Goal: Transaction & Acquisition: Purchase product/service

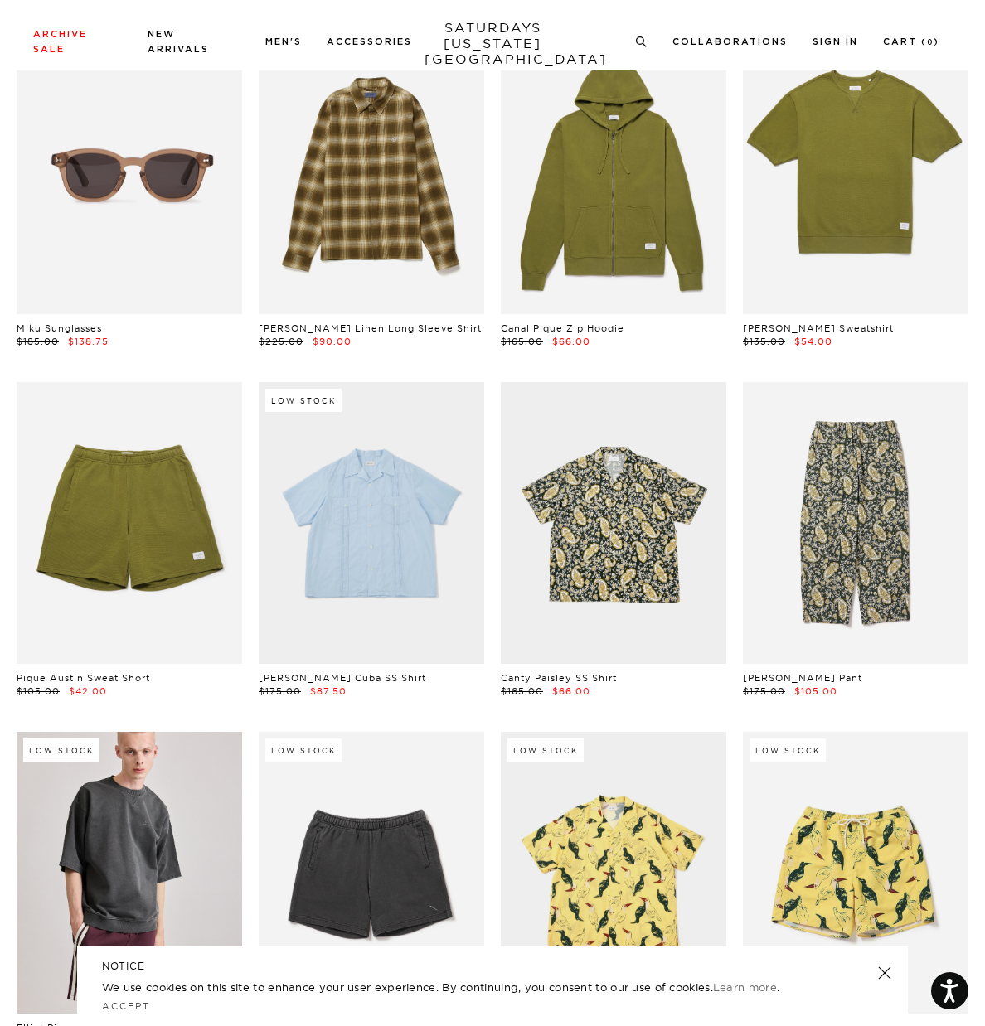
scroll to position [8563, 0]
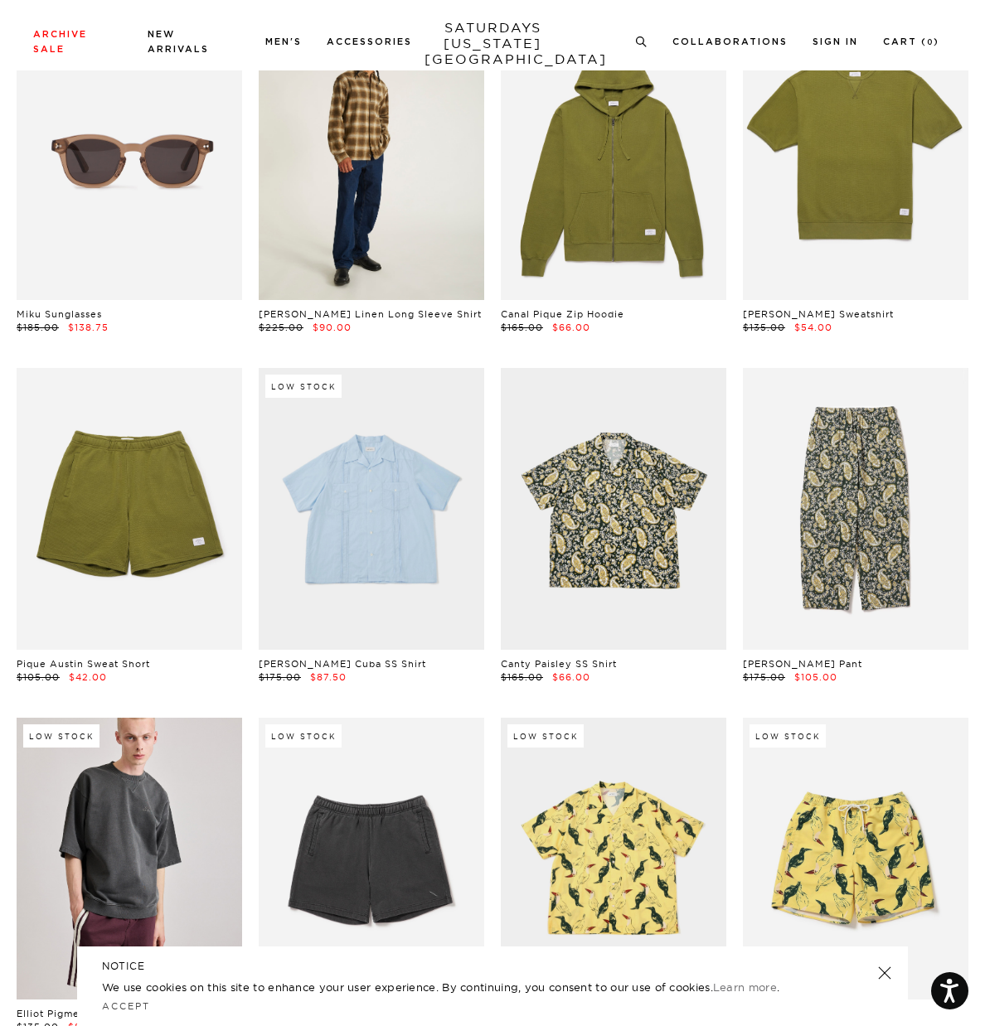
click at [390, 233] on link at bounding box center [371, 159] width 225 height 282
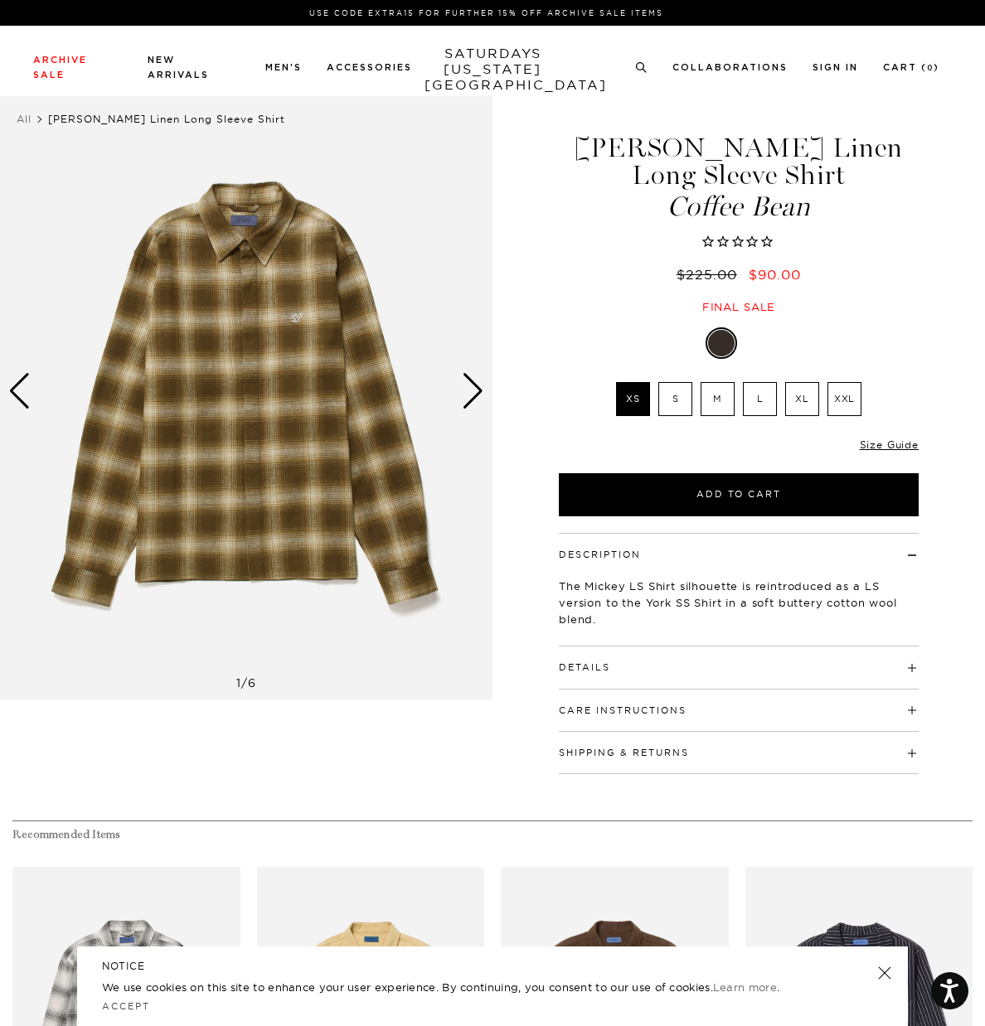
click at [470, 387] on div "Next slide" at bounding box center [473, 391] width 22 height 36
click at [473, 390] on div "Next slide" at bounding box center [473, 391] width 22 height 36
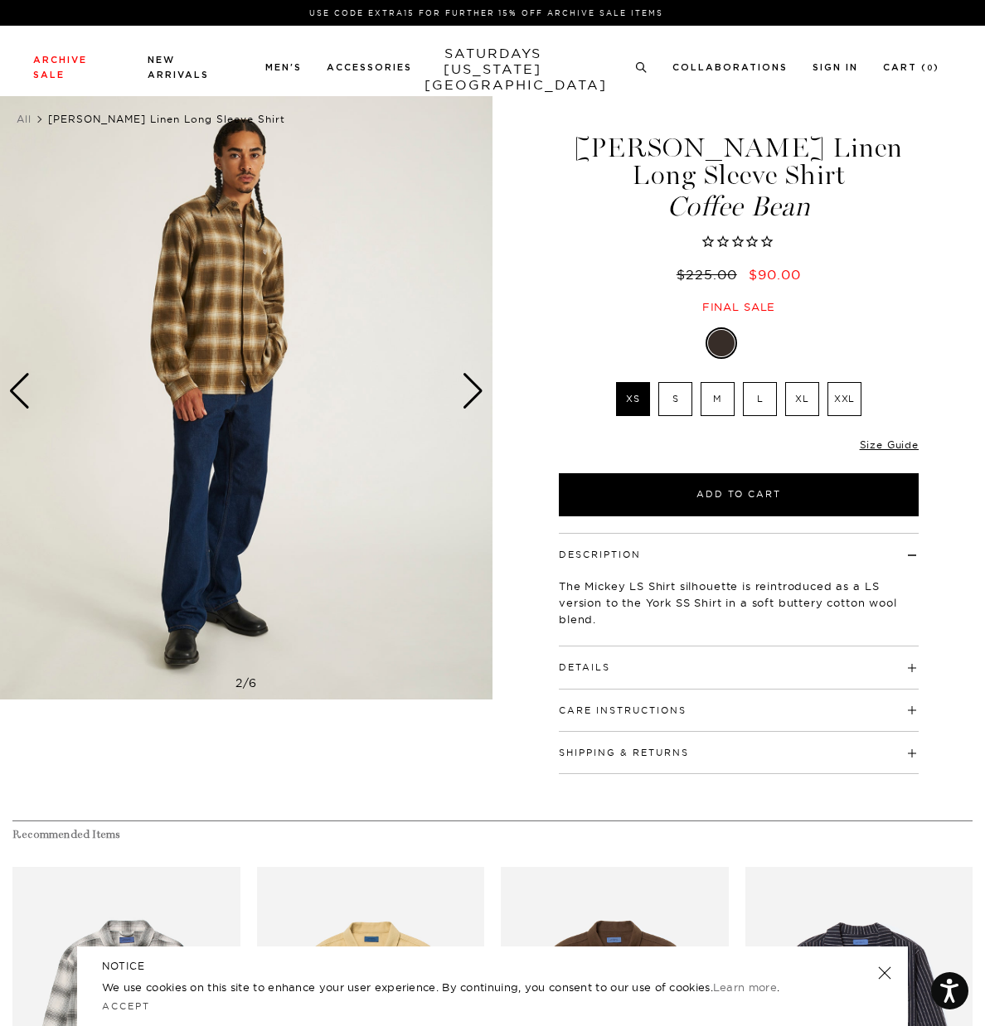
click at [475, 391] on div "Next slide" at bounding box center [473, 391] width 22 height 36
click at [471, 389] on div "Next slide" at bounding box center [473, 391] width 22 height 36
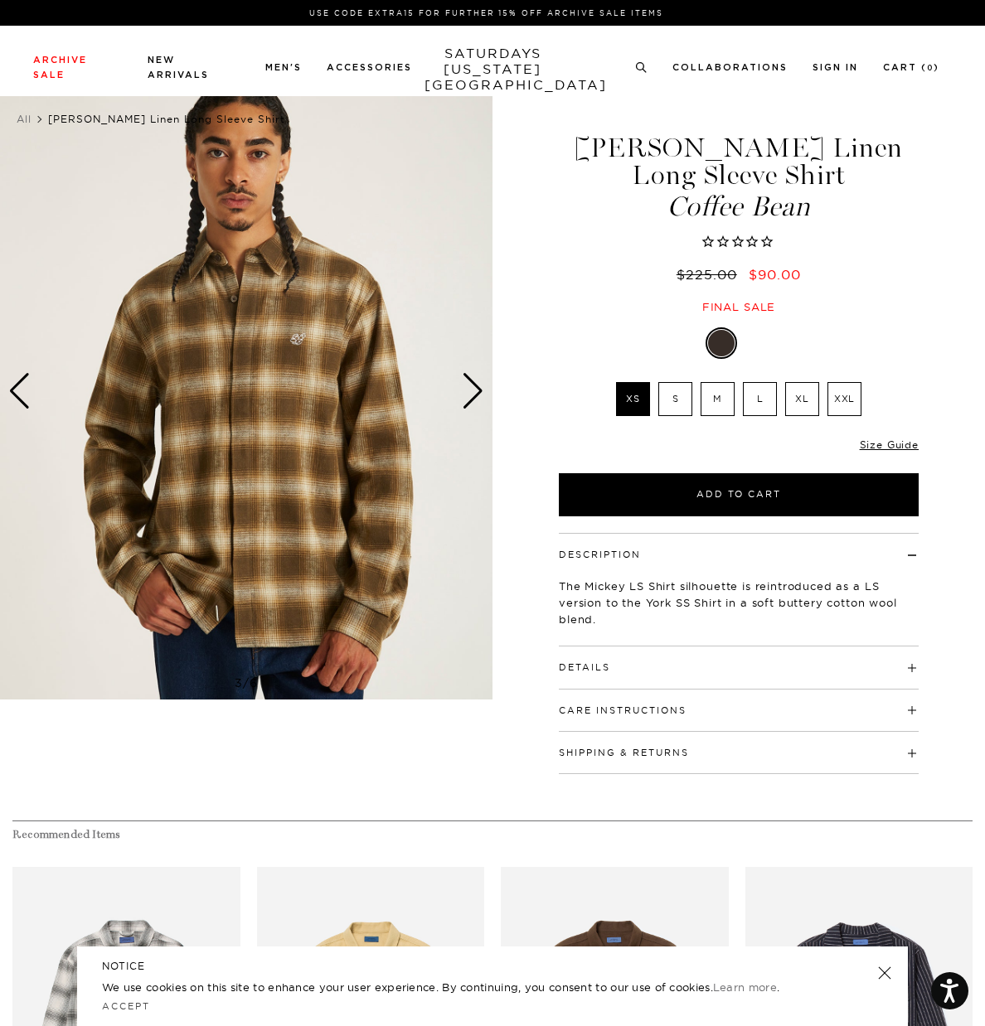
click at [473, 393] on div "Next slide" at bounding box center [473, 391] width 22 height 36
click at [473, 391] on div "Next slide" at bounding box center [473, 391] width 22 height 36
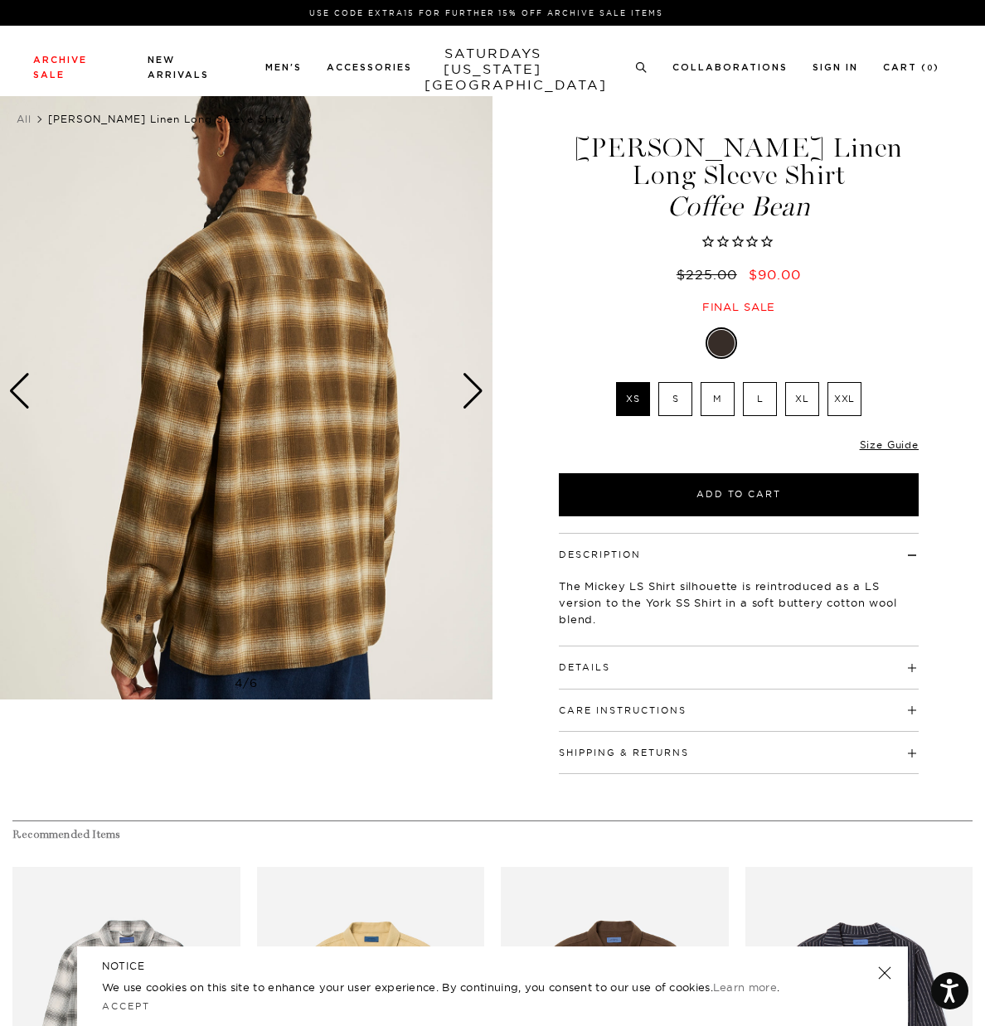
click at [477, 391] on div "Next slide" at bounding box center [473, 391] width 22 height 36
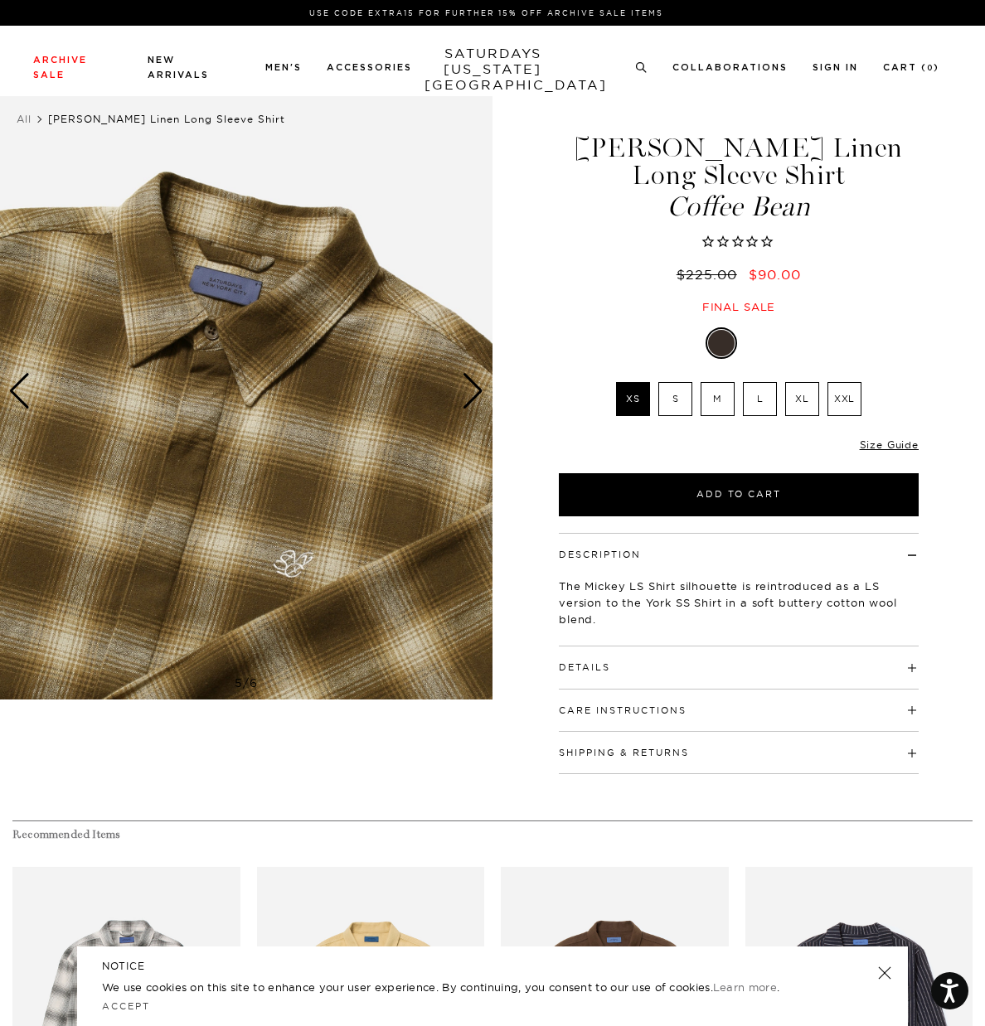
click at [473, 393] on div "Next slide" at bounding box center [473, 391] width 22 height 36
click at [475, 395] on div "Next slide" at bounding box center [473, 391] width 22 height 36
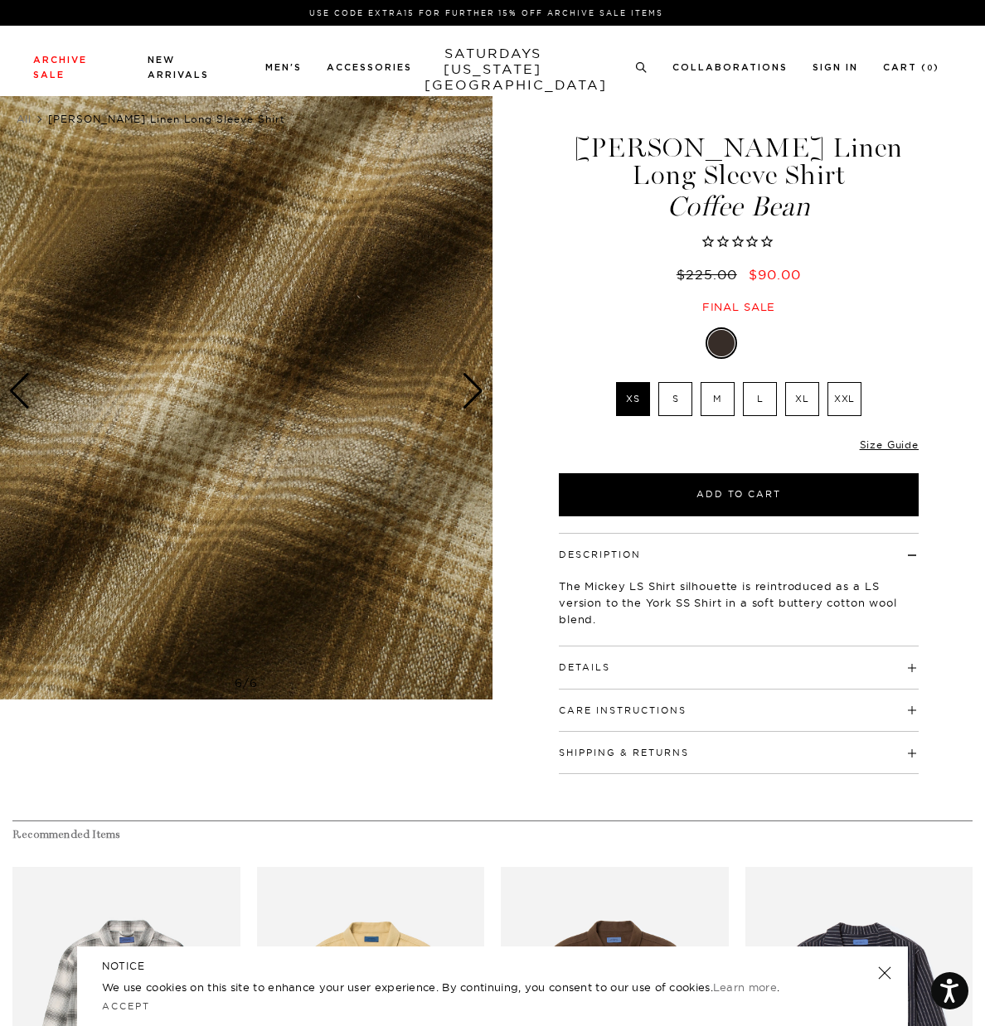
click at [473, 395] on div "Next slide" at bounding box center [473, 391] width 22 height 36
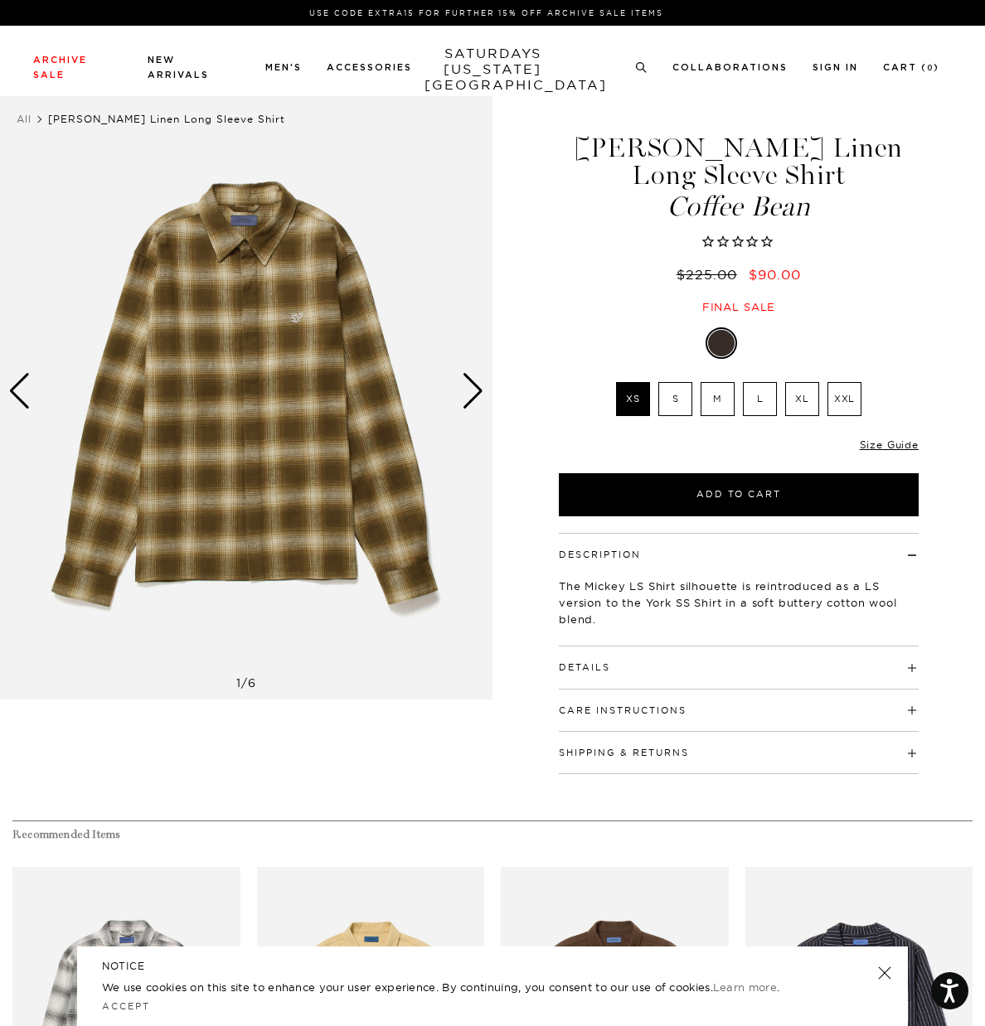
click at [470, 392] on div "Next slide" at bounding box center [473, 391] width 22 height 36
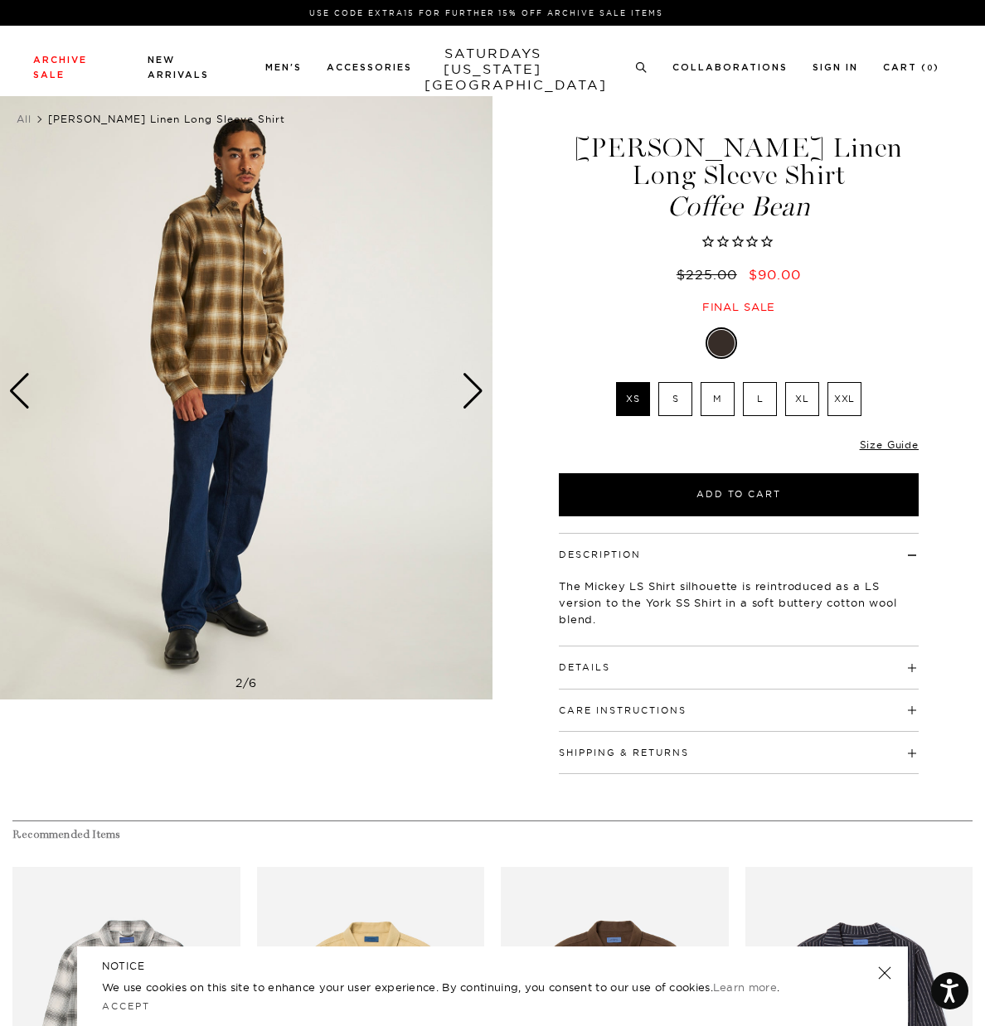
click at [470, 394] on div "Next slide" at bounding box center [473, 391] width 22 height 36
click at [470, 395] on div "Next slide" at bounding box center [473, 391] width 22 height 36
click at [475, 400] on div "Next slide" at bounding box center [473, 391] width 22 height 36
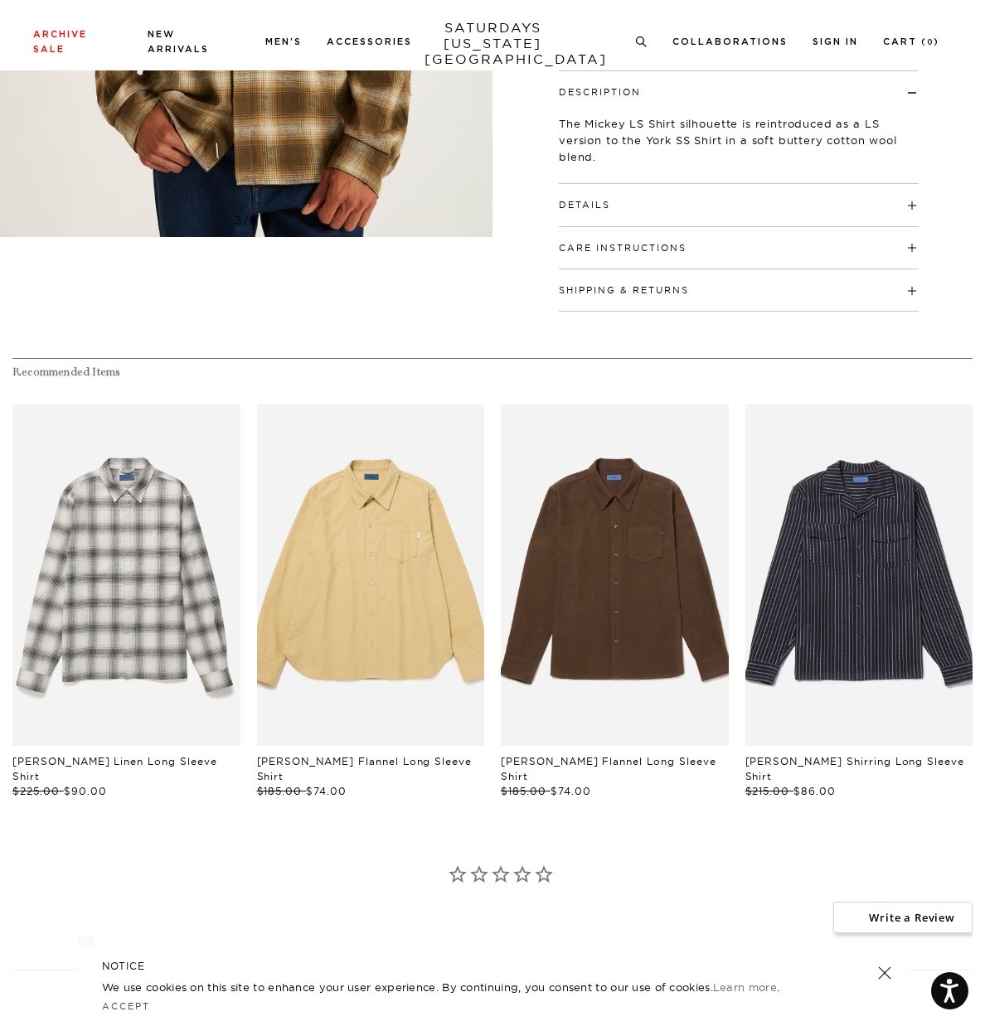
scroll to position [467, 0]
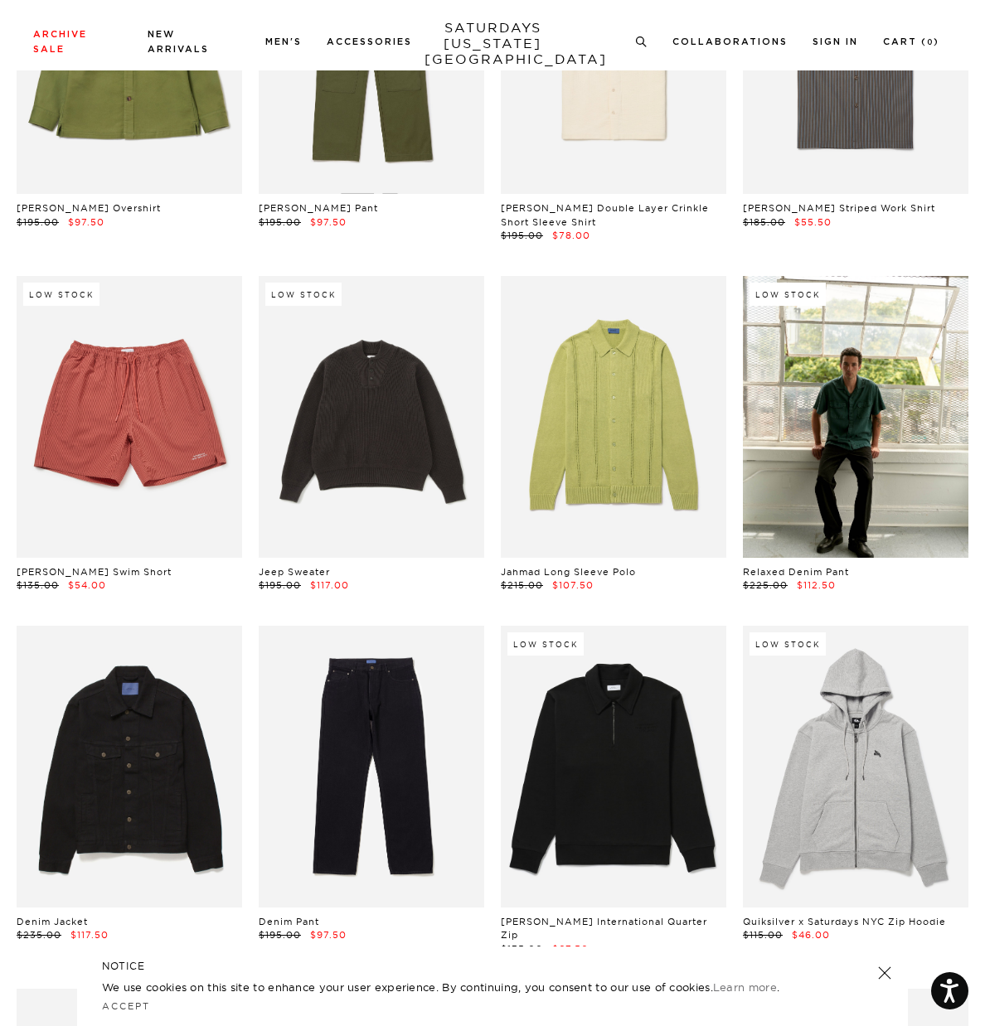
scroll to position [13676, 0]
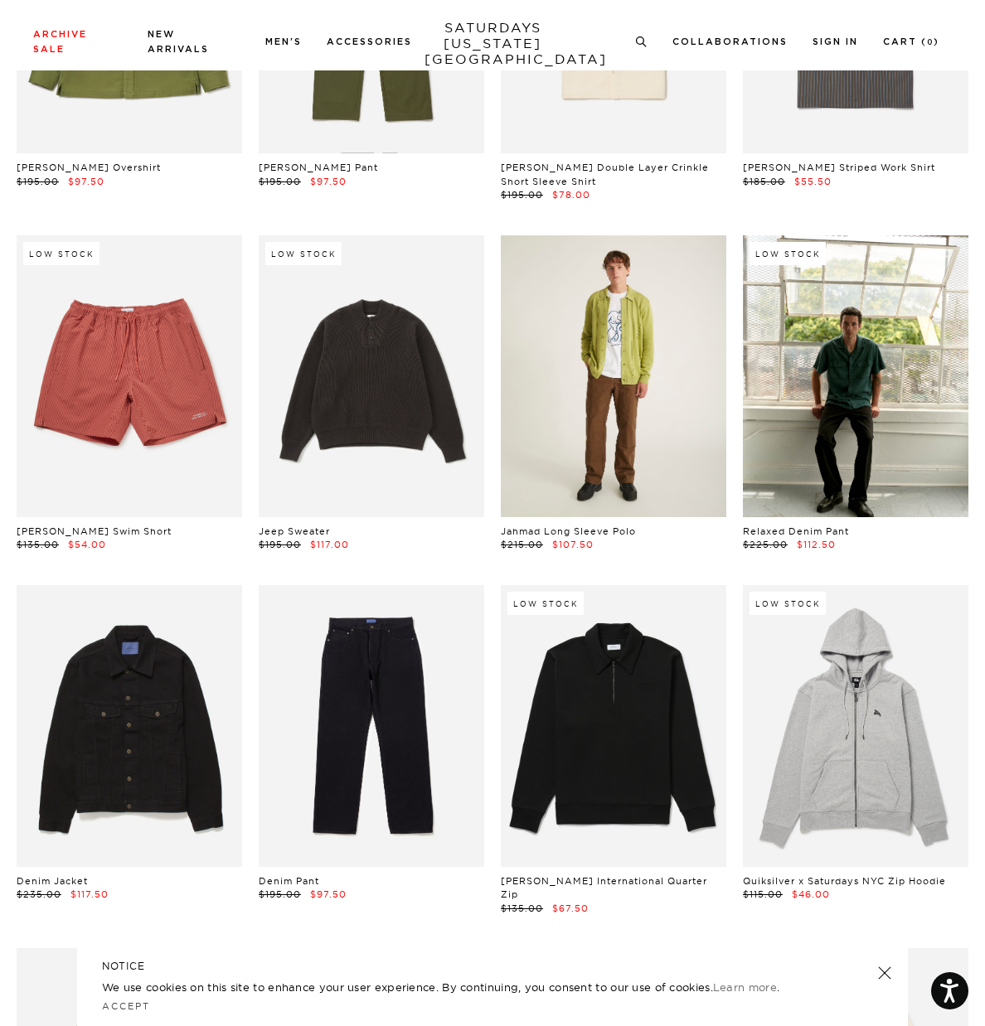
click at [635, 371] on link at bounding box center [613, 376] width 225 height 282
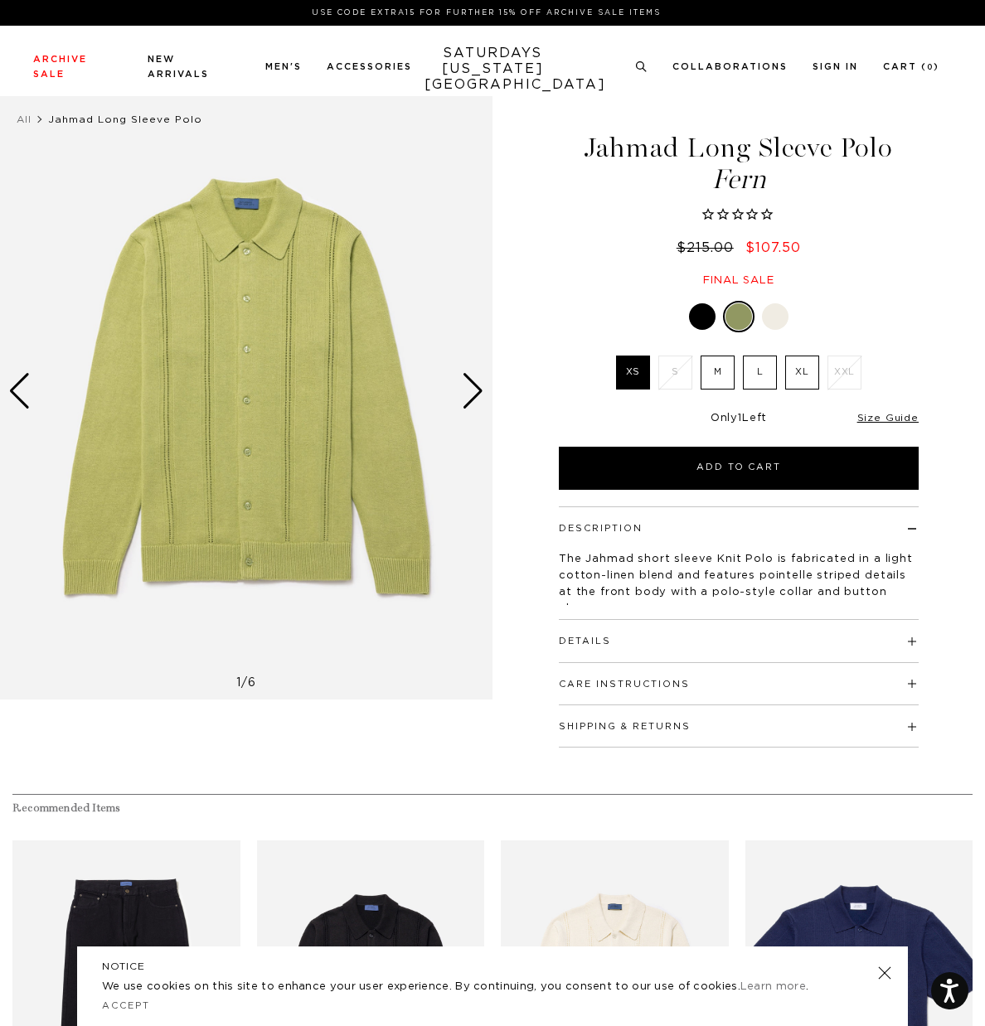
click at [484, 386] on img at bounding box center [246, 392] width 492 height 616
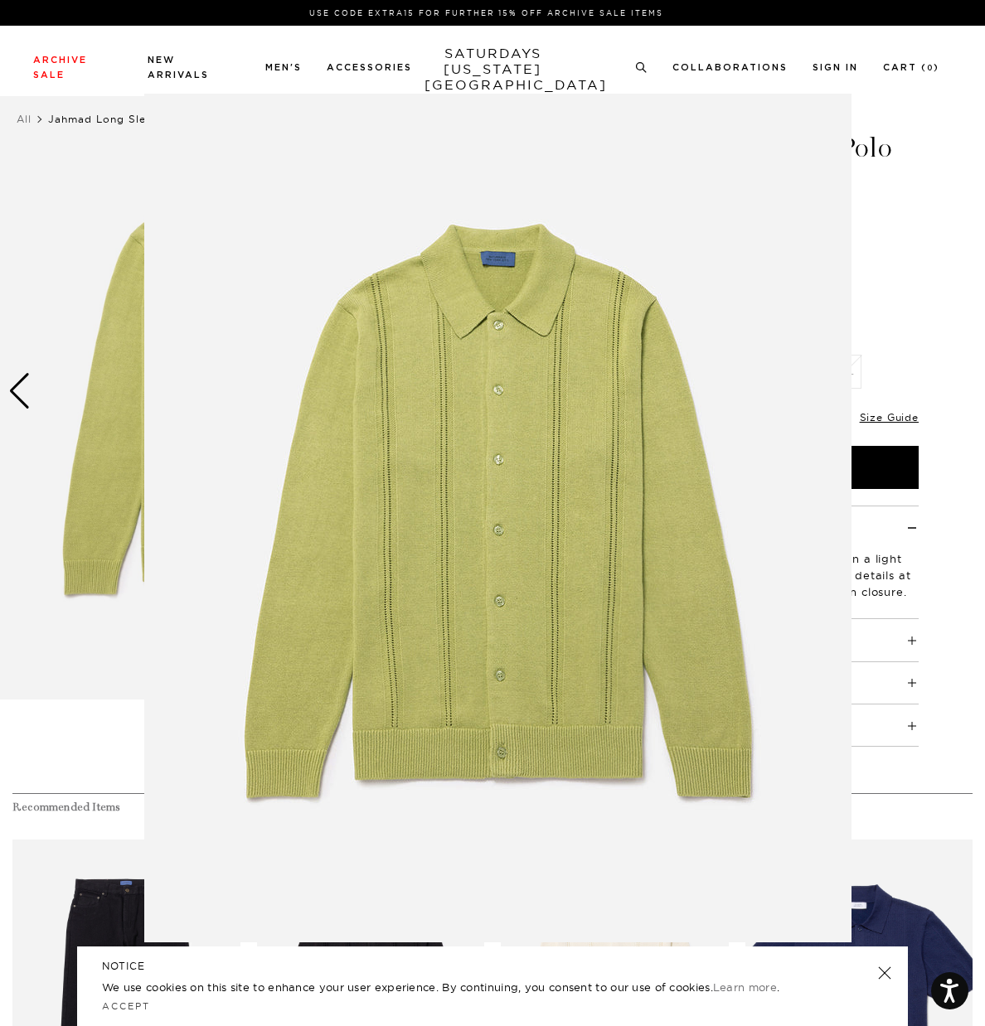
click at [925, 249] on figure at bounding box center [492, 513] width 985 height 1026
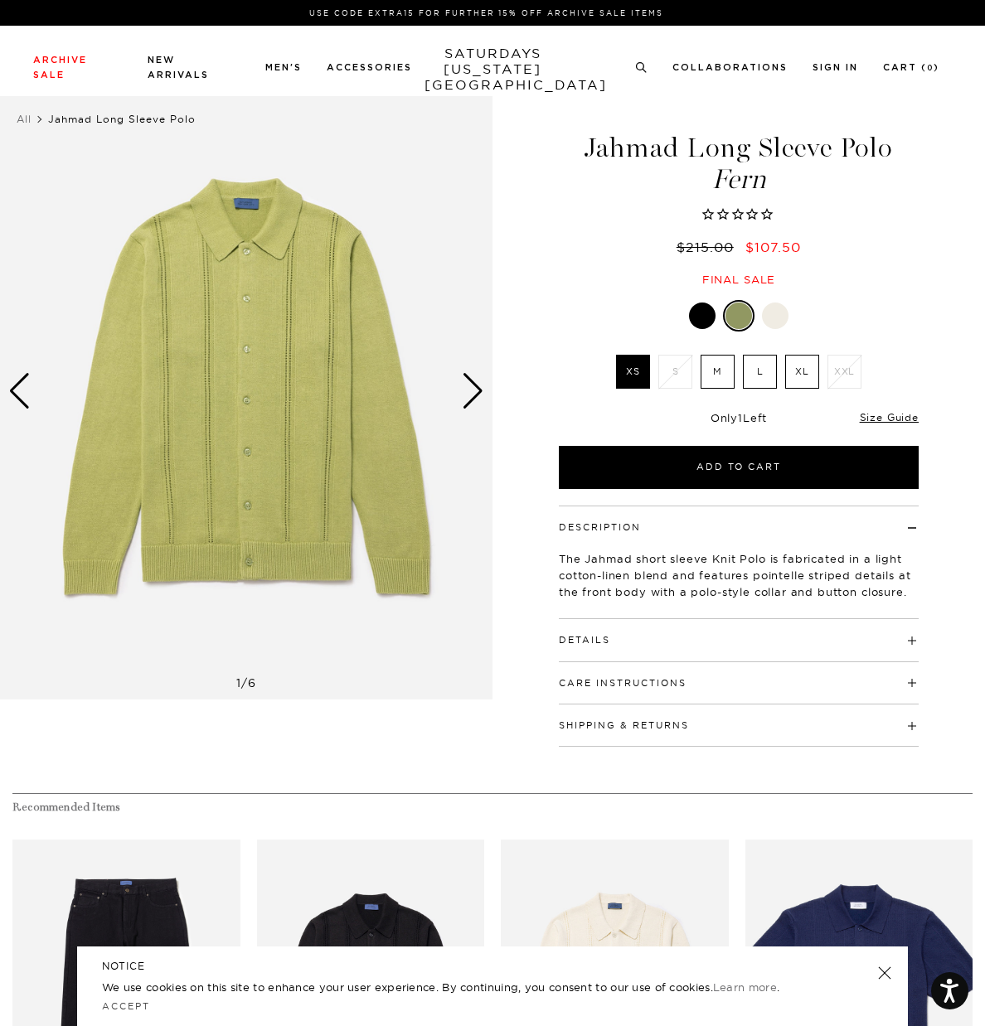
click at [478, 393] on div "Next slide" at bounding box center [473, 391] width 22 height 36
click at [477, 397] on div "Next slide" at bounding box center [473, 391] width 22 height 36
click at [476, 392] on div "Next slide" at bounding box center [473, 391] width 22 height 36
click at [478, 397] on div "Next slide" at bounding box center [473, 391] width 22 height 36
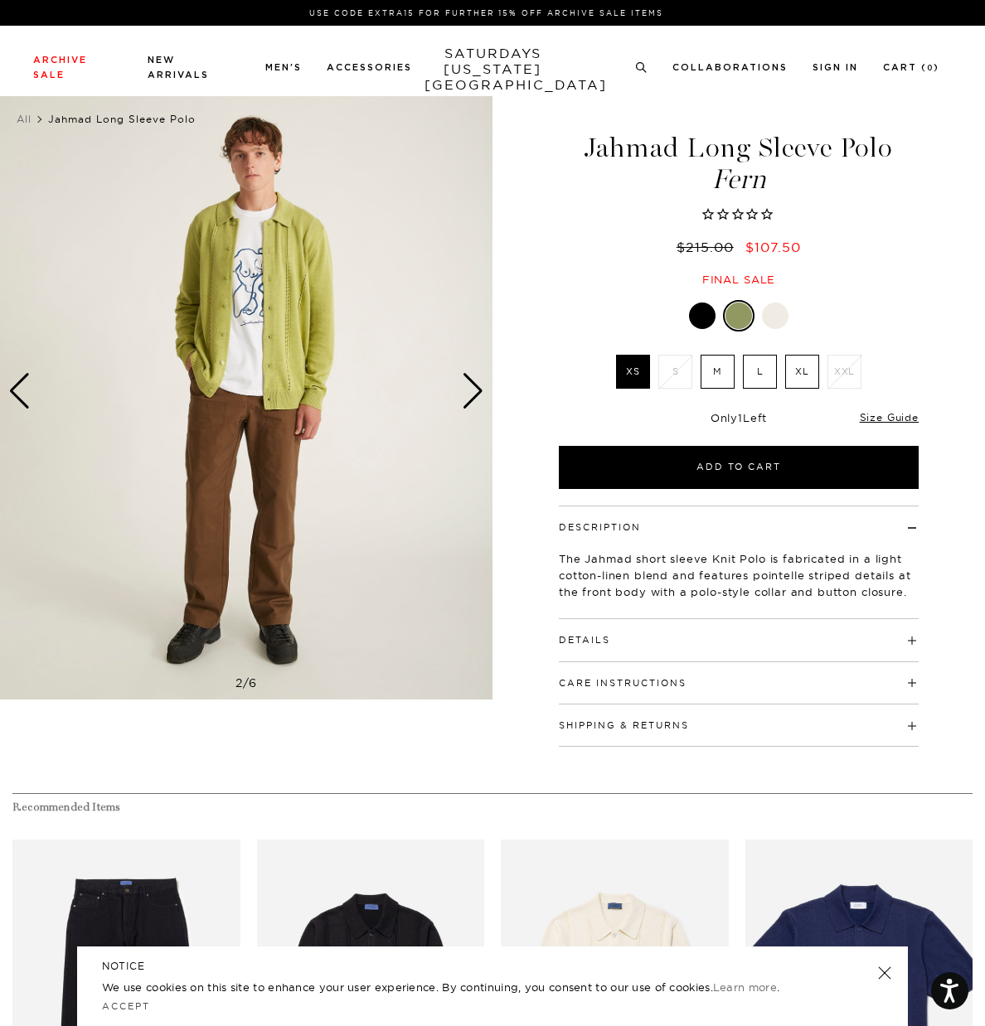
click at [476, 395] on div "Next slide" at bounding box center [473, 391] width 22 height 36
click at [470, 386] on div "Next slide" at bounding box center [473, 391] width 22 height 36
click at [486, 390] on img at bounding box center [246, 392] width 492 height 616
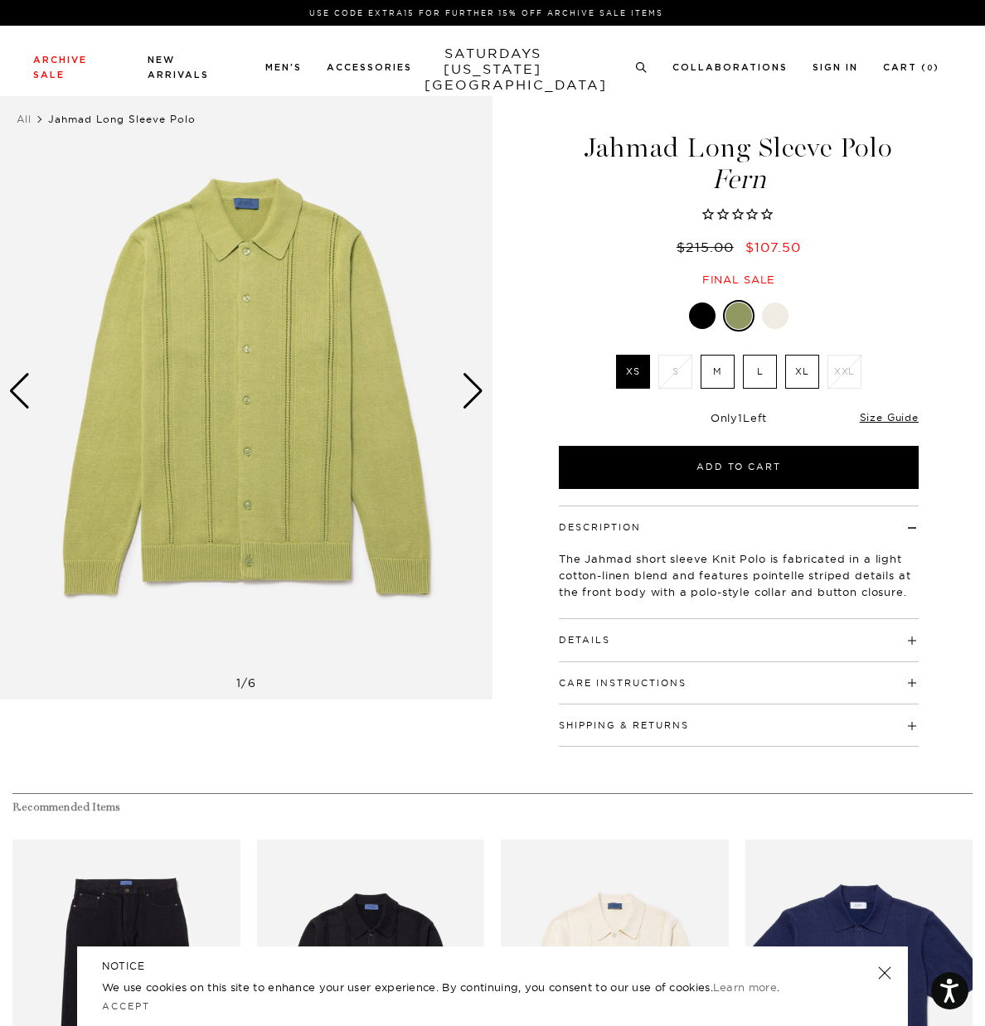
click at [480, 390] on div "Next slide" at bounding box center [473, 391] width 22 height 36
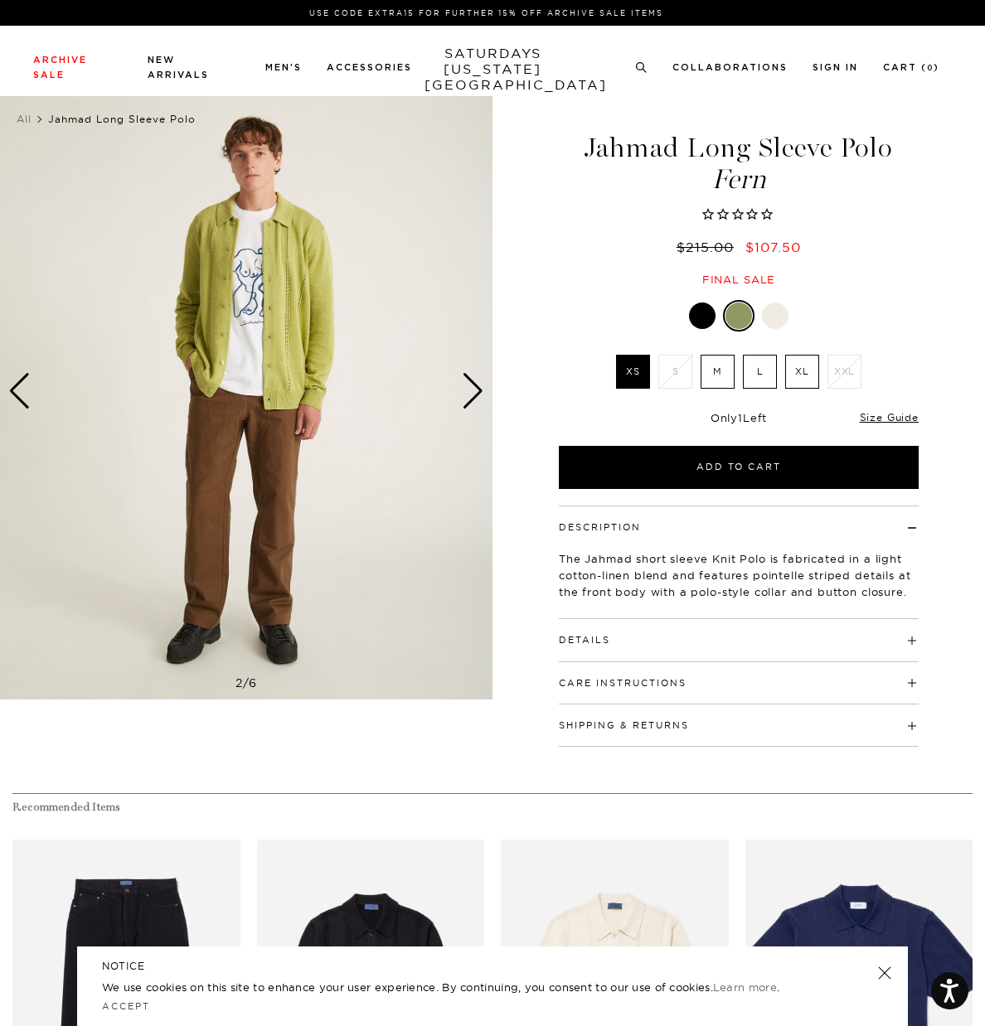
click at [475, 395] on div "Next slide" at bounding box center [473, 391] width 22 height 36
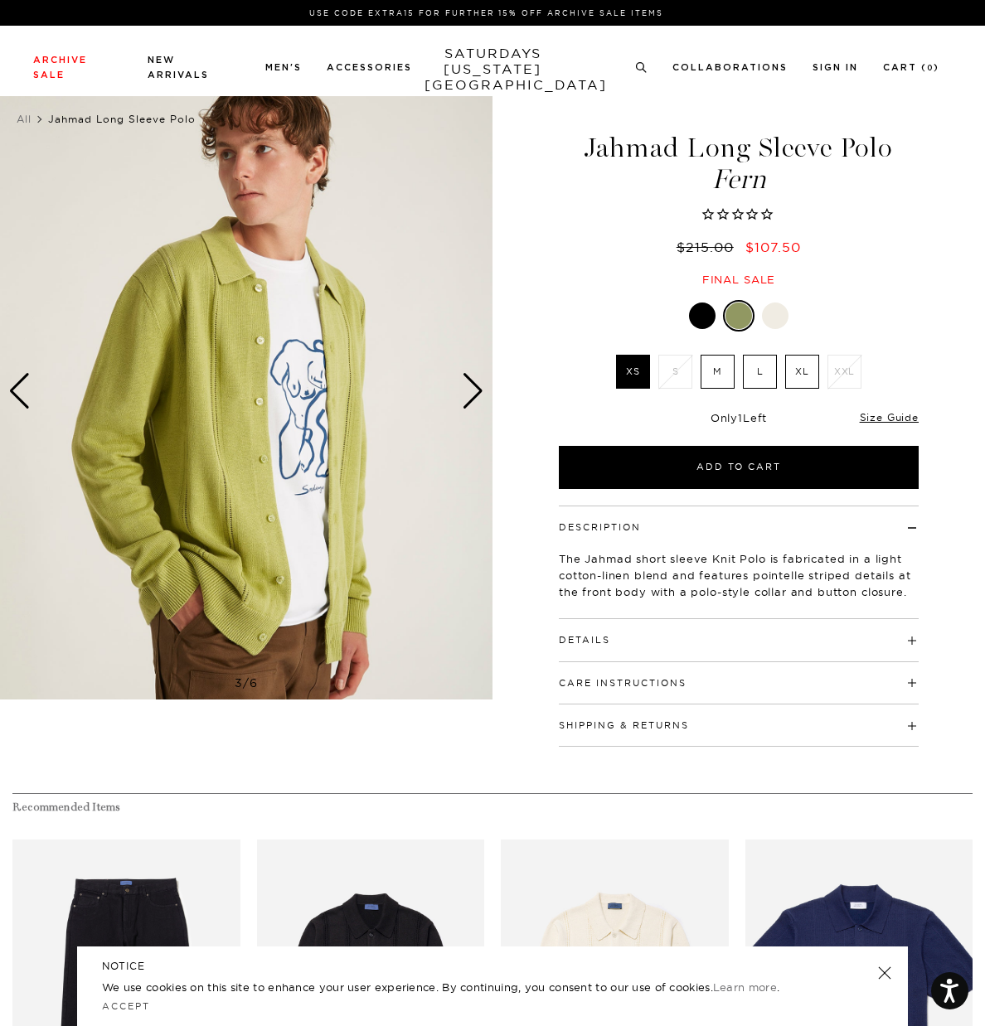
click at [475, 397] on div "Next slide" at bounding box center [473, 391] width 22 height 36
click at [478, 395] on div "Next slide" at bounding box center [473, 391] width 22 height 36
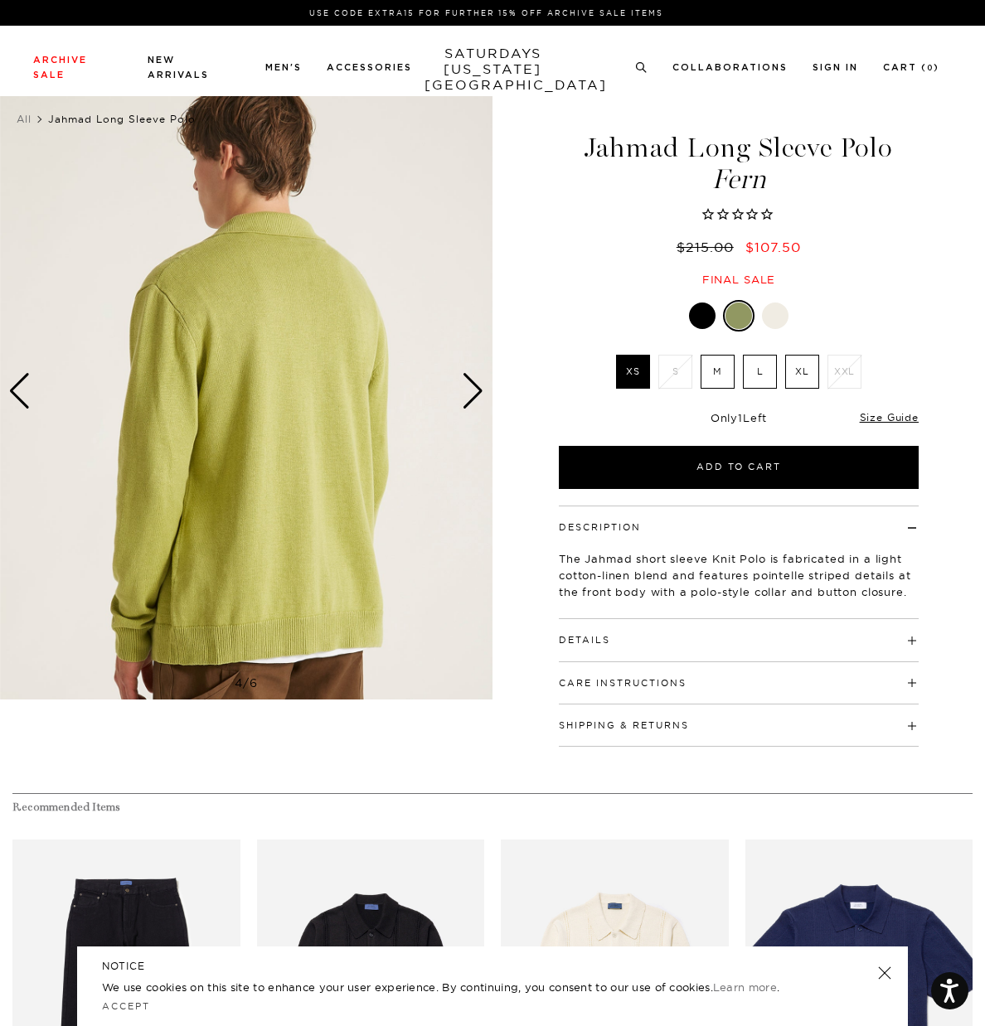
click at [476, 396] on div "Next slide" at bounding box center [473, 391] width 22 height 36
click at [473, 399] on div "Next slide" at bounding box center [473, 391] width 22 height 36
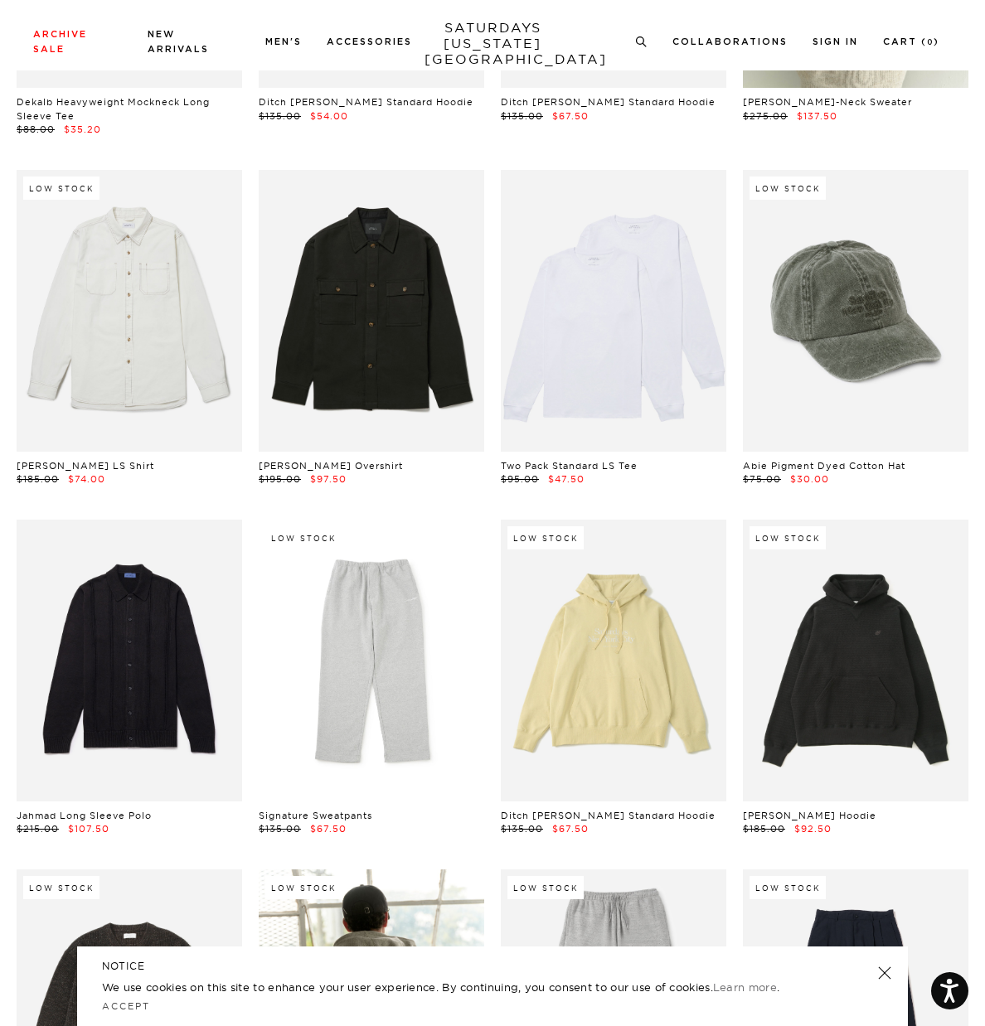
scroll to position [15962, 0]
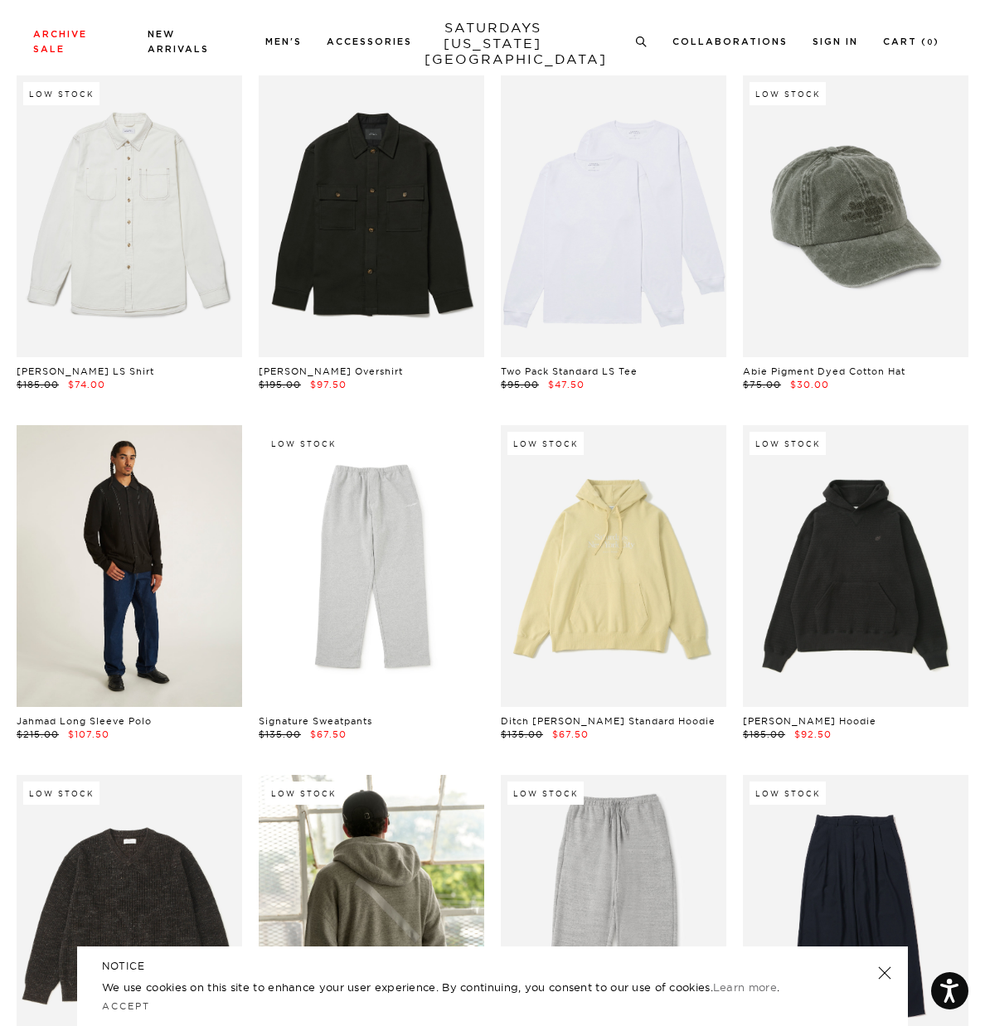
click at [167, 492] on link at bounding box center [129, 566] width 225 height 282
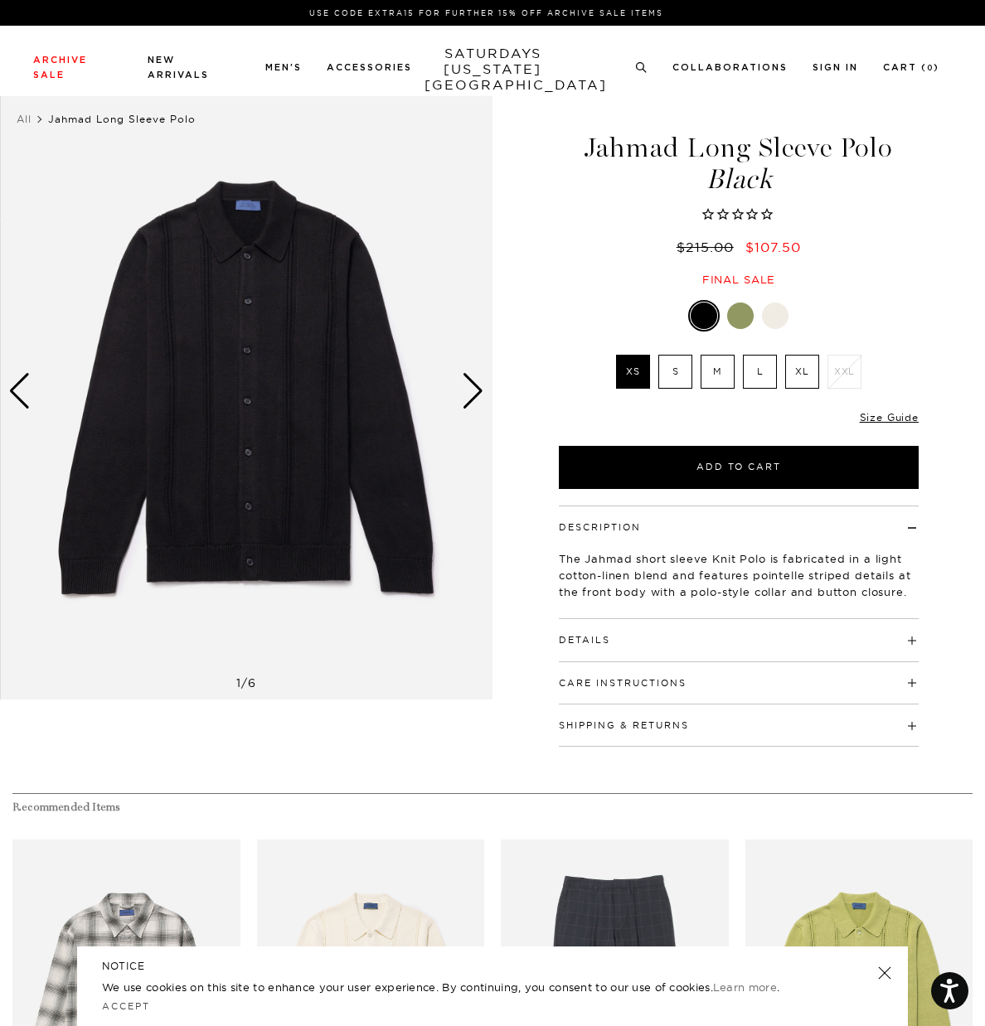
click at [471, 386] on div "Next slide" at bounding box center [473, 391] width 22 height 36
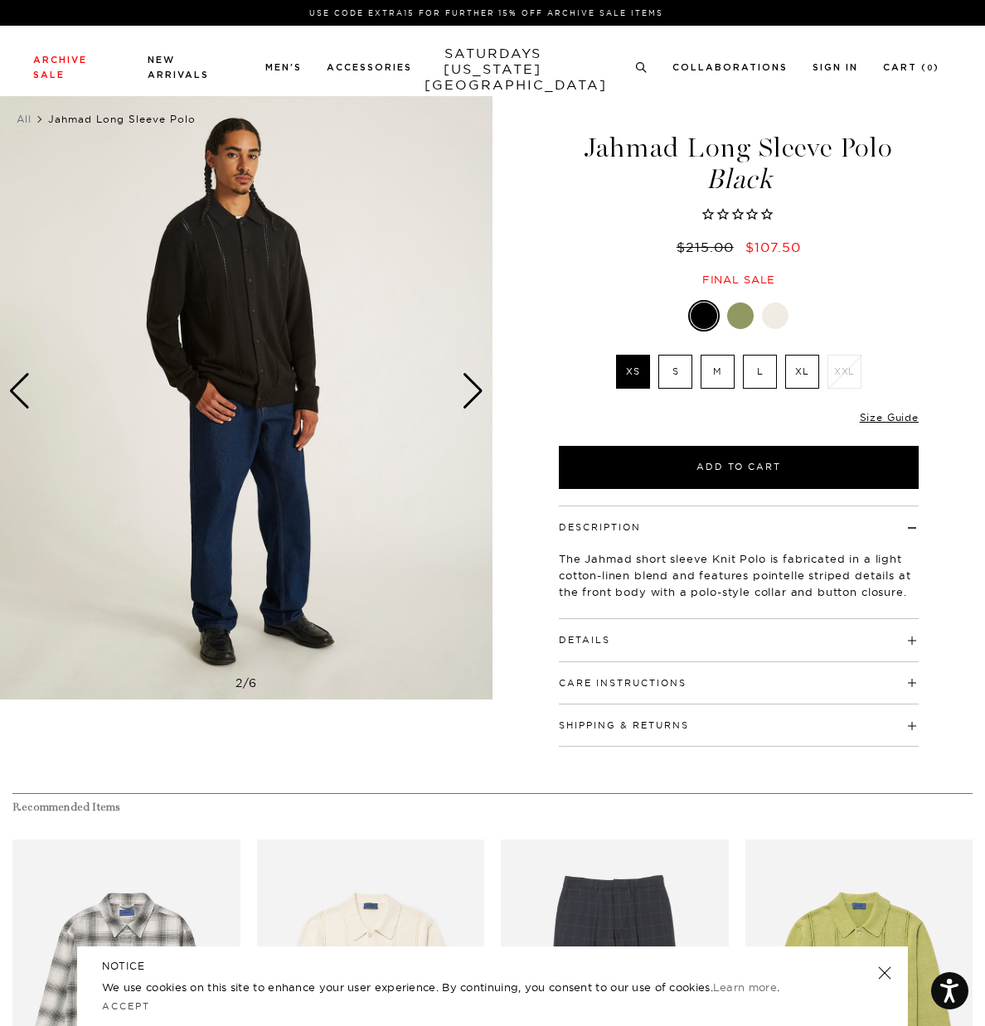
click at [478, 385] on div "Next slide" at bounding box center [473, 391] width 22 height 36
click at [471, 385] on div "Next slide" at bounding box center [473, 391] width 22 height 36
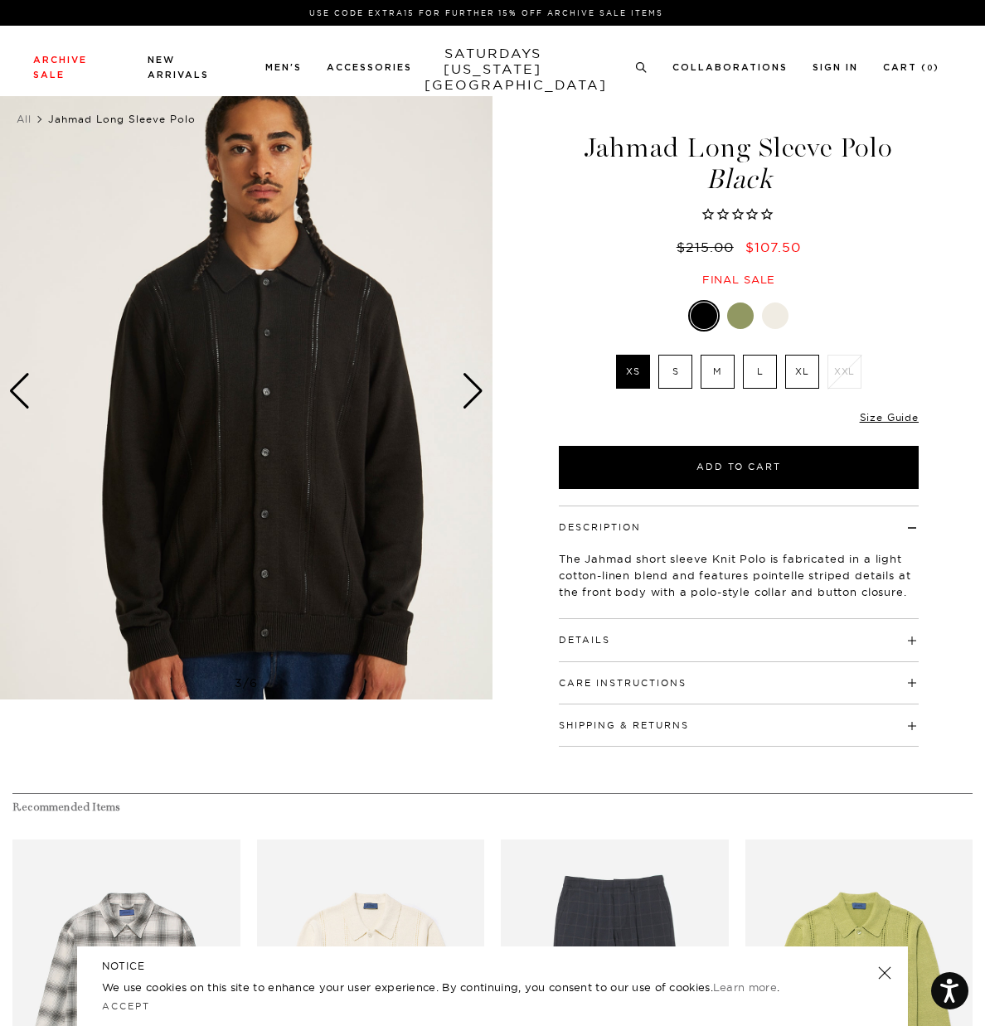
click at [471, 385] on div "Next slide" at bounding box center [473, 391] width 22 height 36
click at [941, 207] on div "Jahmad Long Sleeve Polo Black $215.00 $107.50 Final sale" at bounding box center [738, 193] width 415 height 187
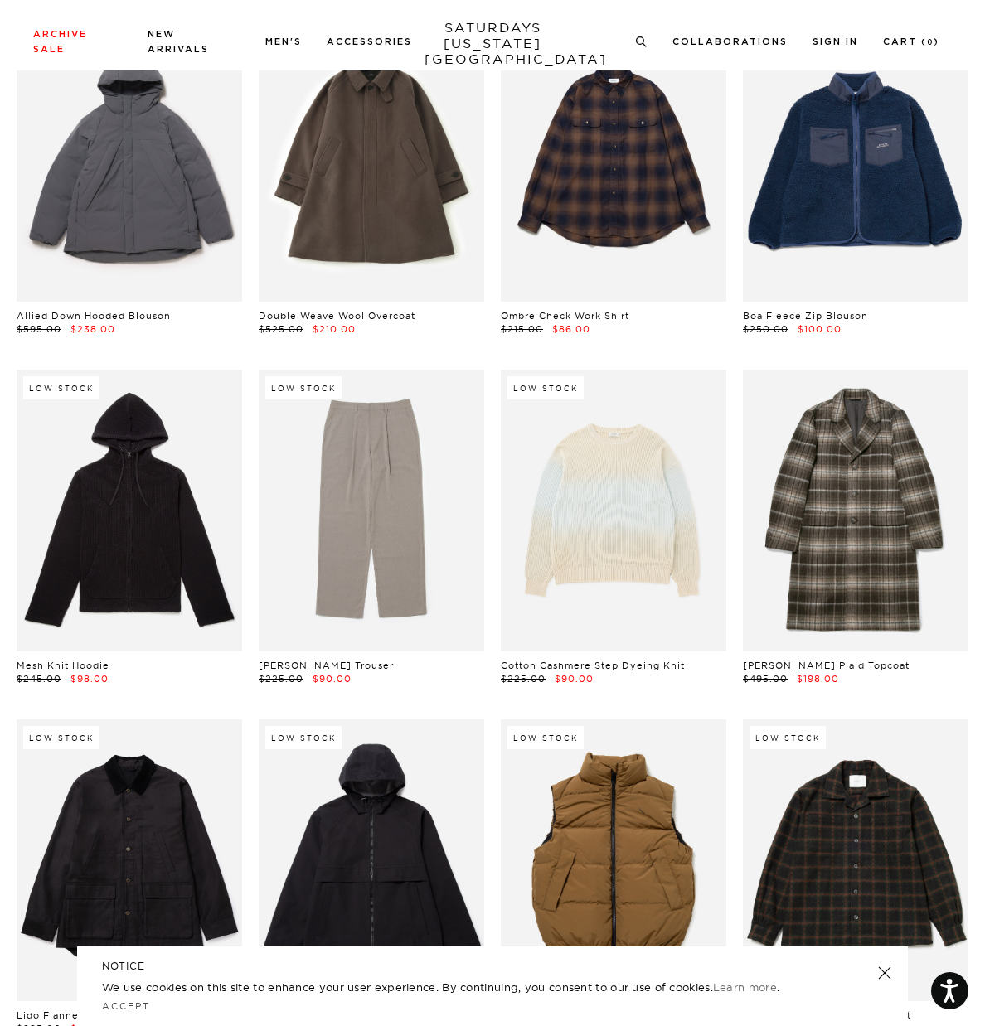
scroll to position [18843, 0]
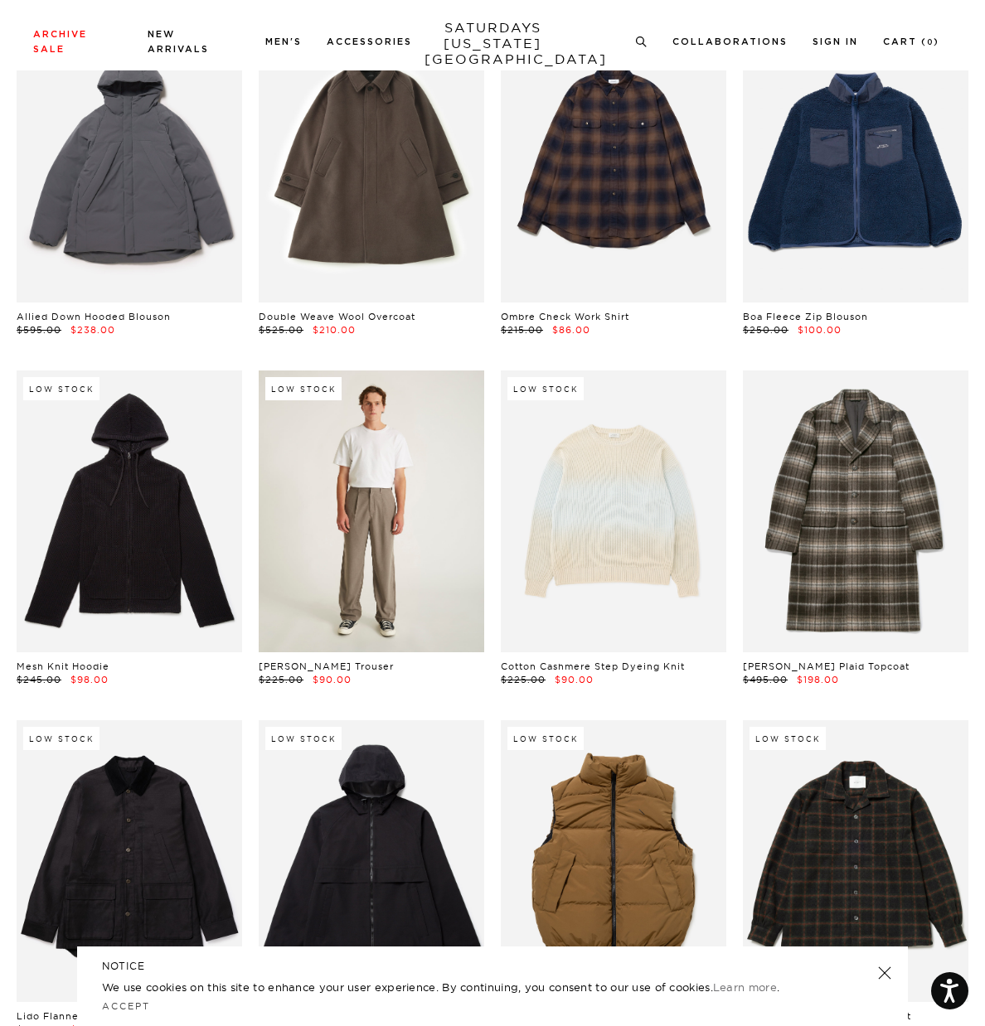
click at [386, 380] on link at bounding box center [371, 512] width 225 height 282
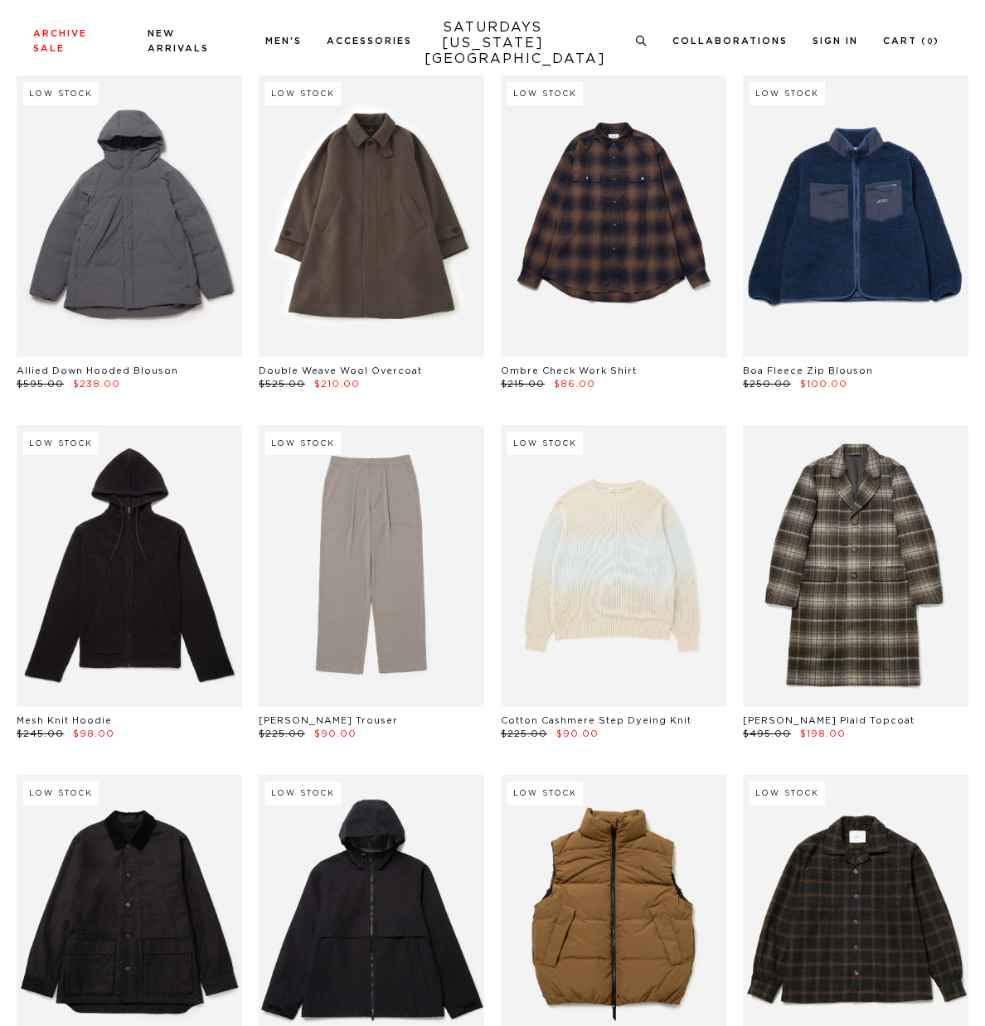
scroll to position [18843, 0]
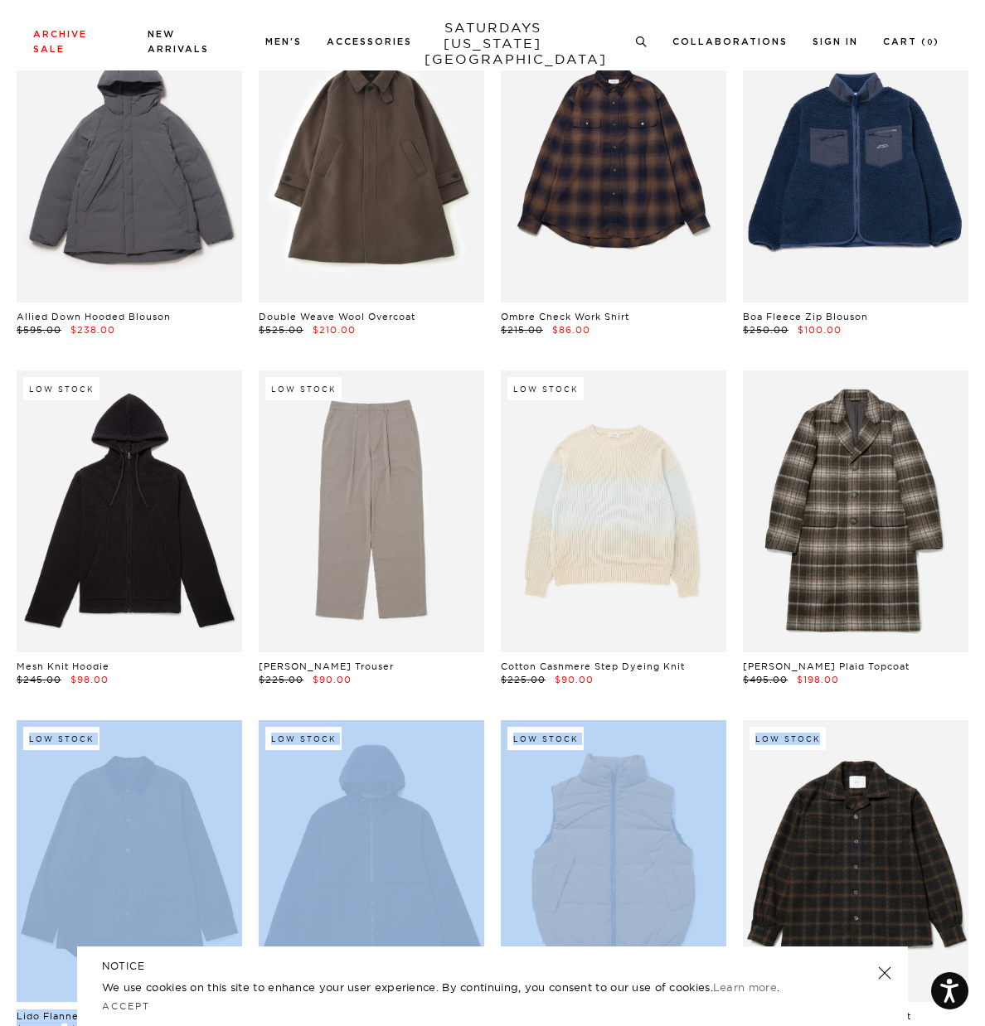
drag, startPoint x: 984, startPoint y: 589, endPoint x: 985, endPoint y: 618, distance: 29.0
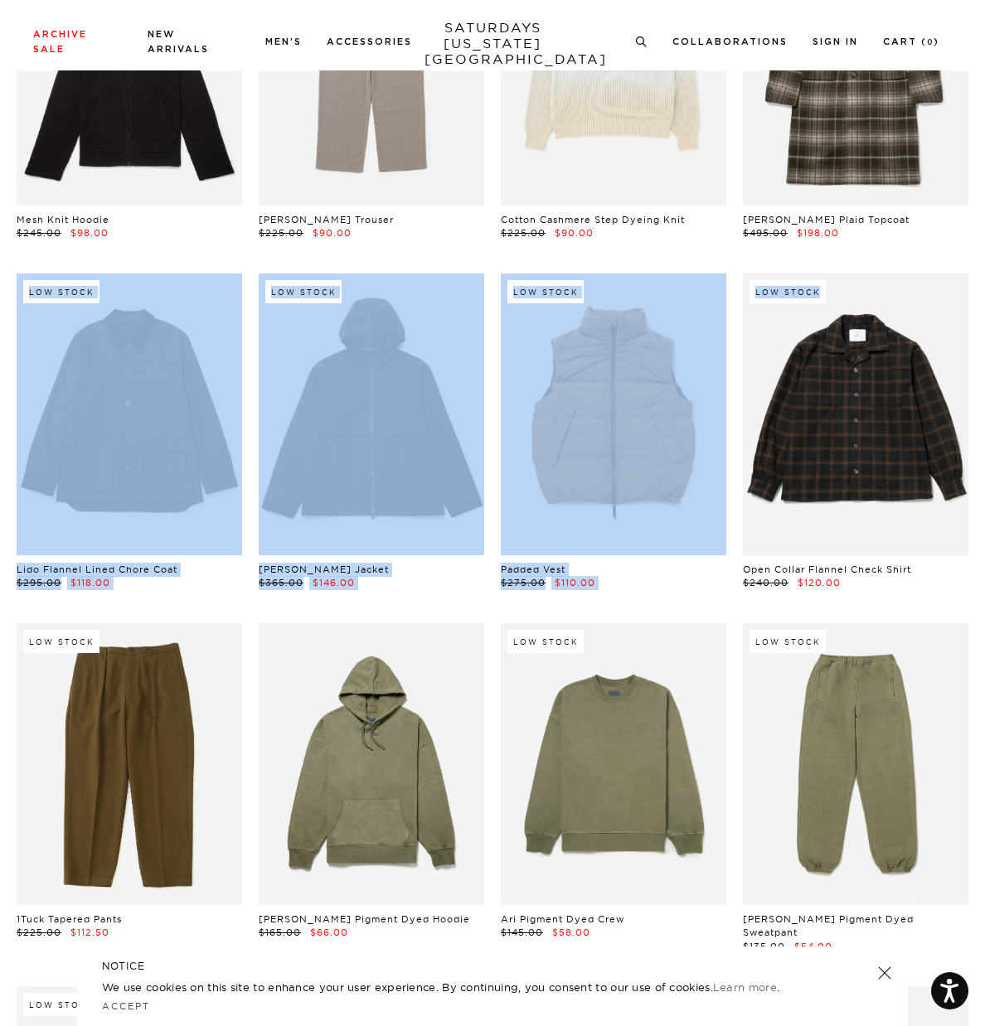
scroll to position [19303, 10]
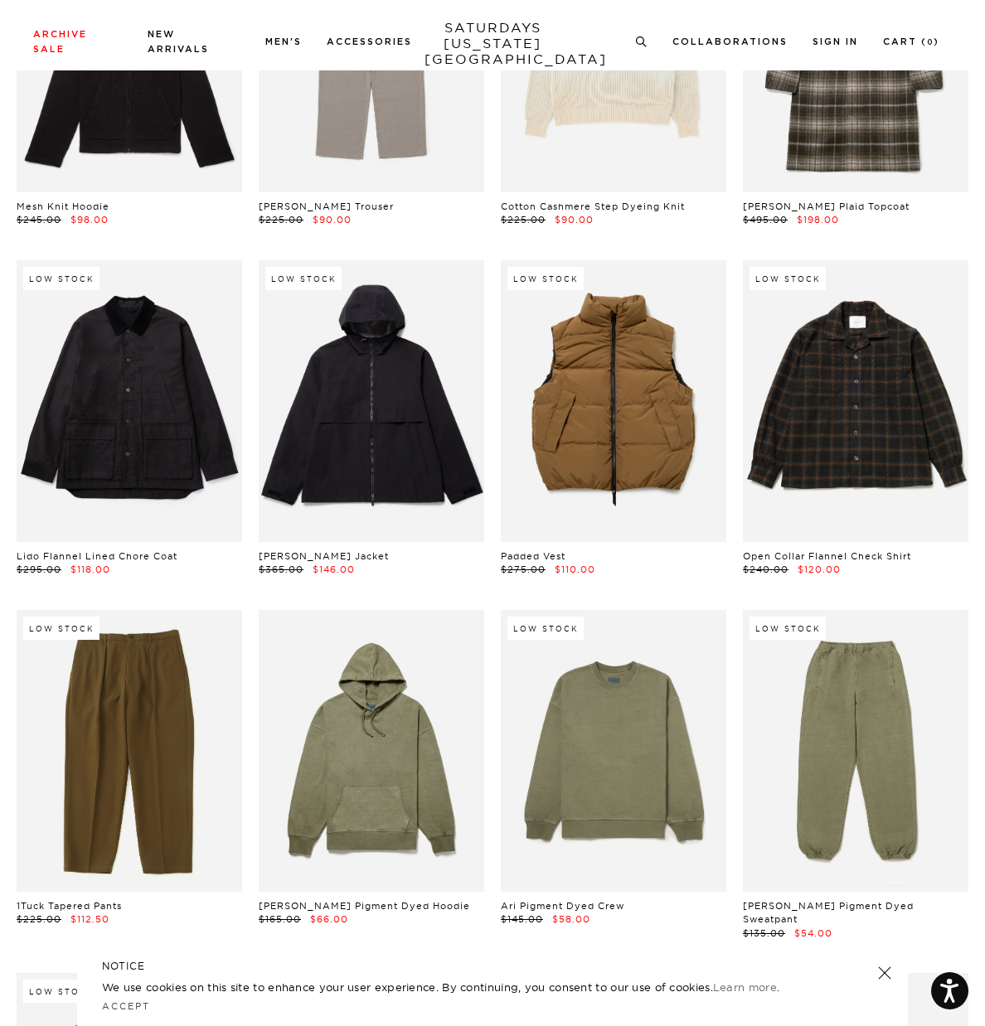
click at [963, 610] on div "Low Stock Abrams Pigment Dyed Sweatpant $135.00 $54.00" at bounding box center [856, 775] width 242 height 331
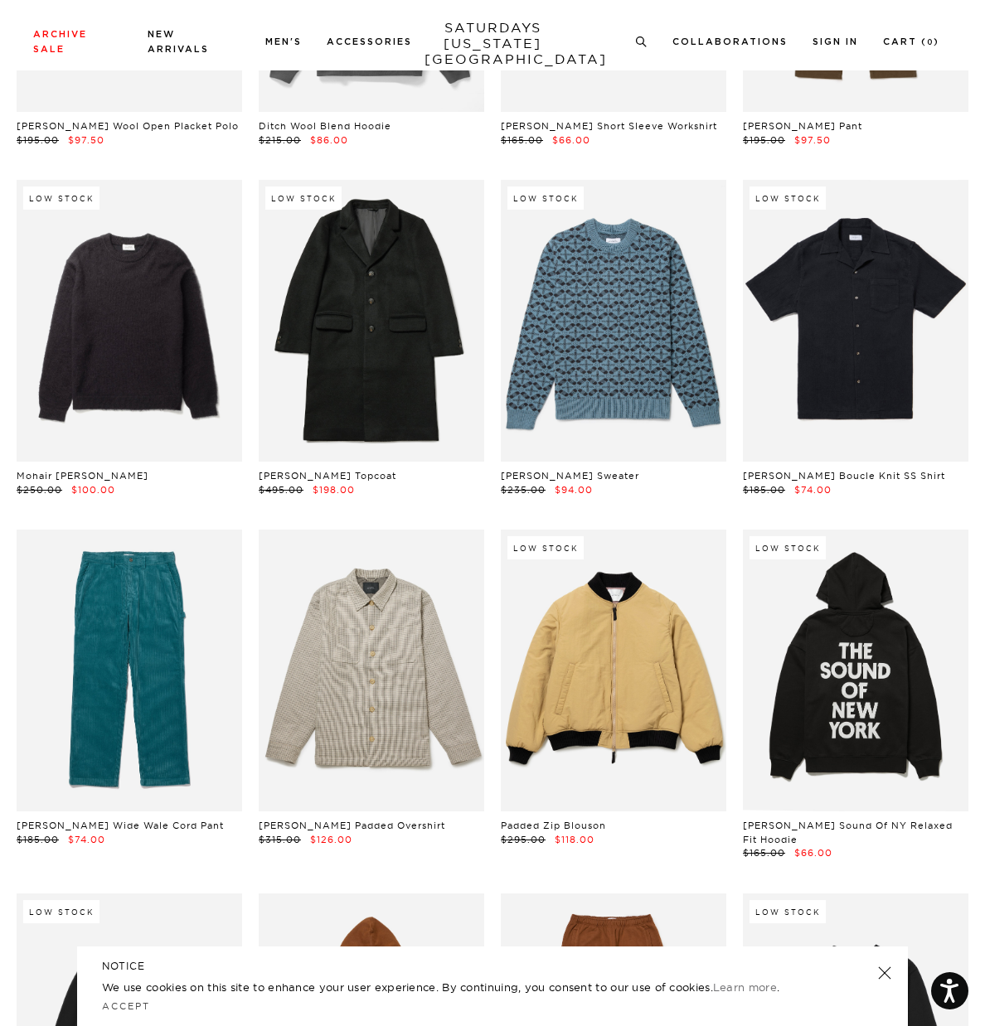
scroll to position [21928, 10]
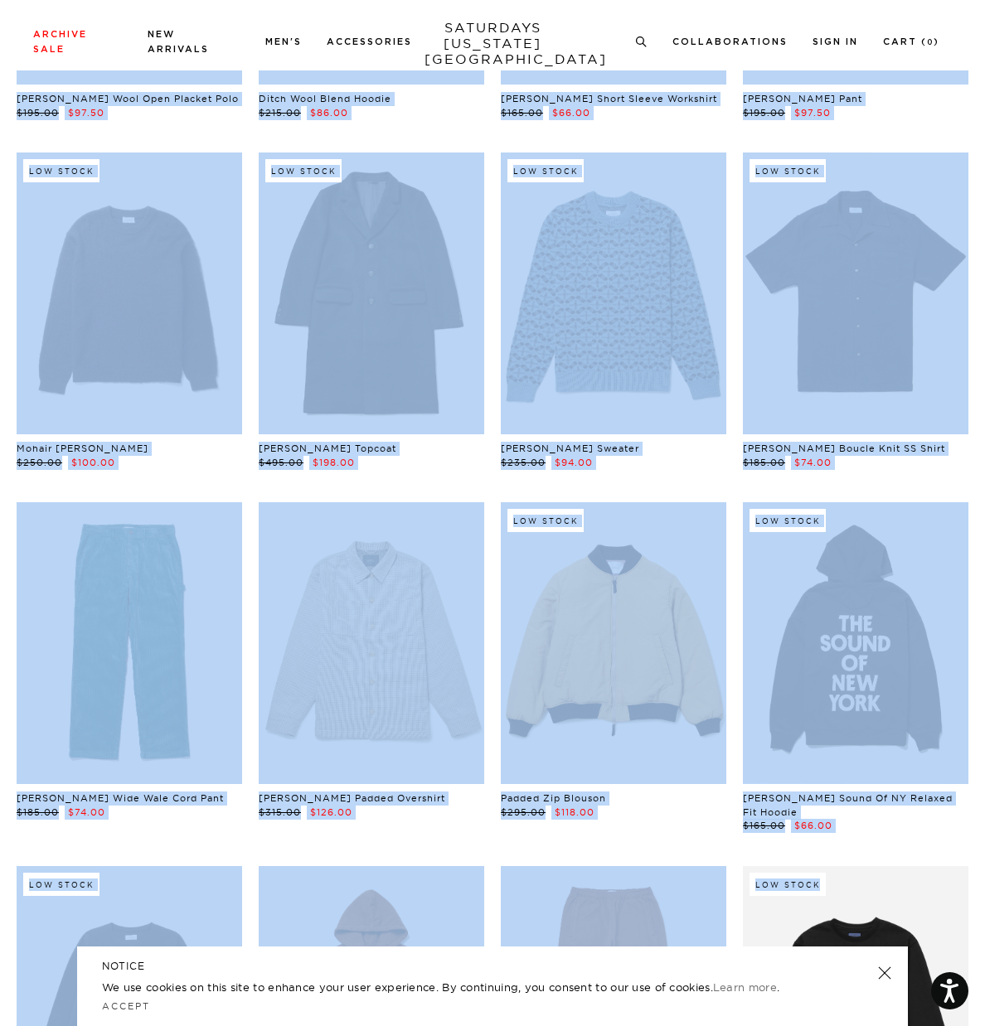
drag, startPoint x: 987, startPoint y: 683, endPoint x: 991, endPoint y: 698, distance: 15.5
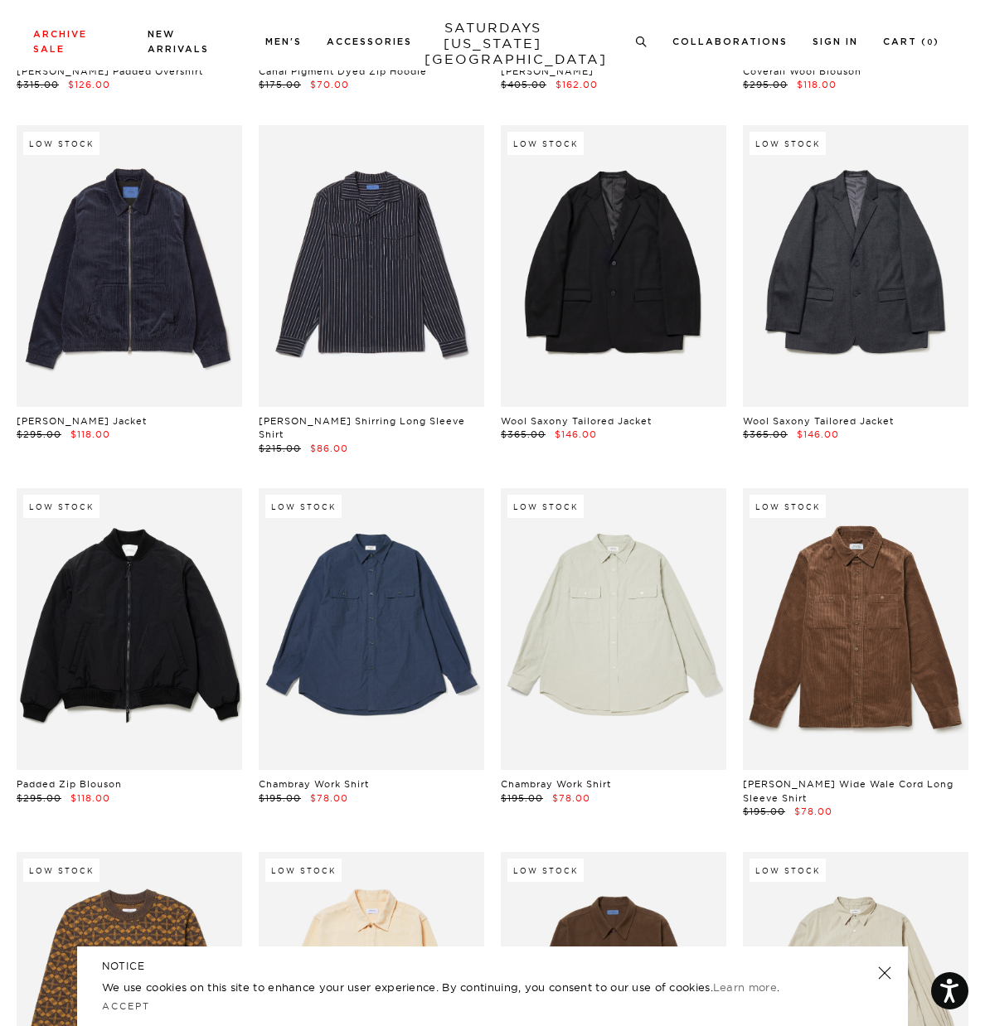
scroll to position [24836, 10]
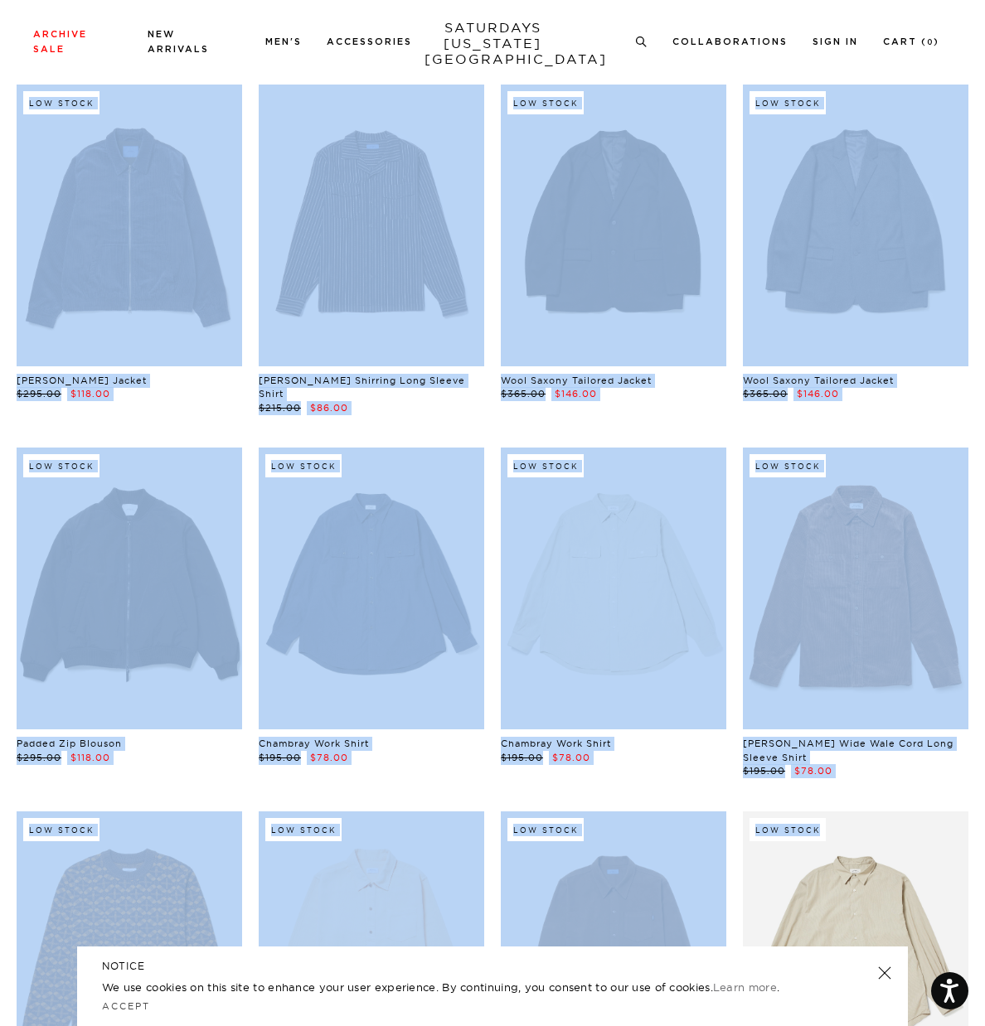
drag, startPoint x: 982, startPoint y: 788, endPoint x: 990, endPoint y: 803, distance: 16.7
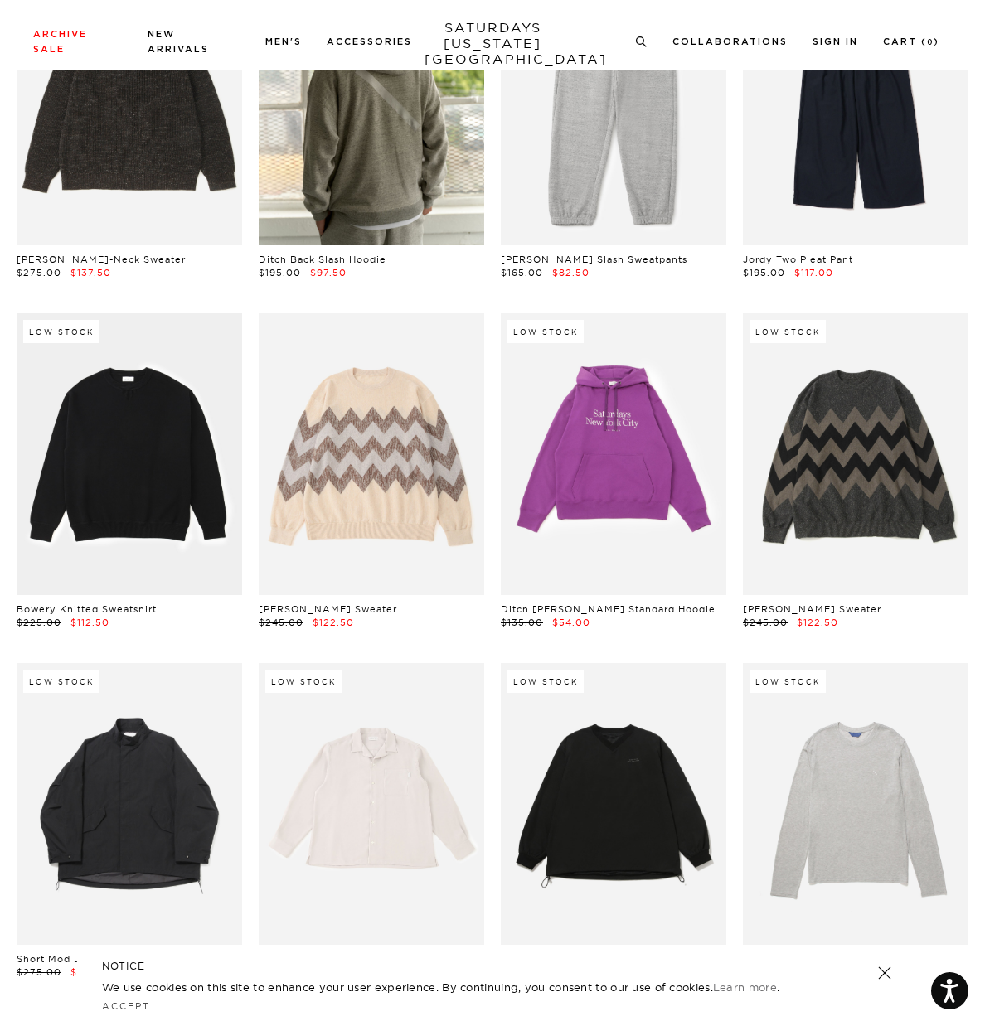
scroll to position [0, 10]
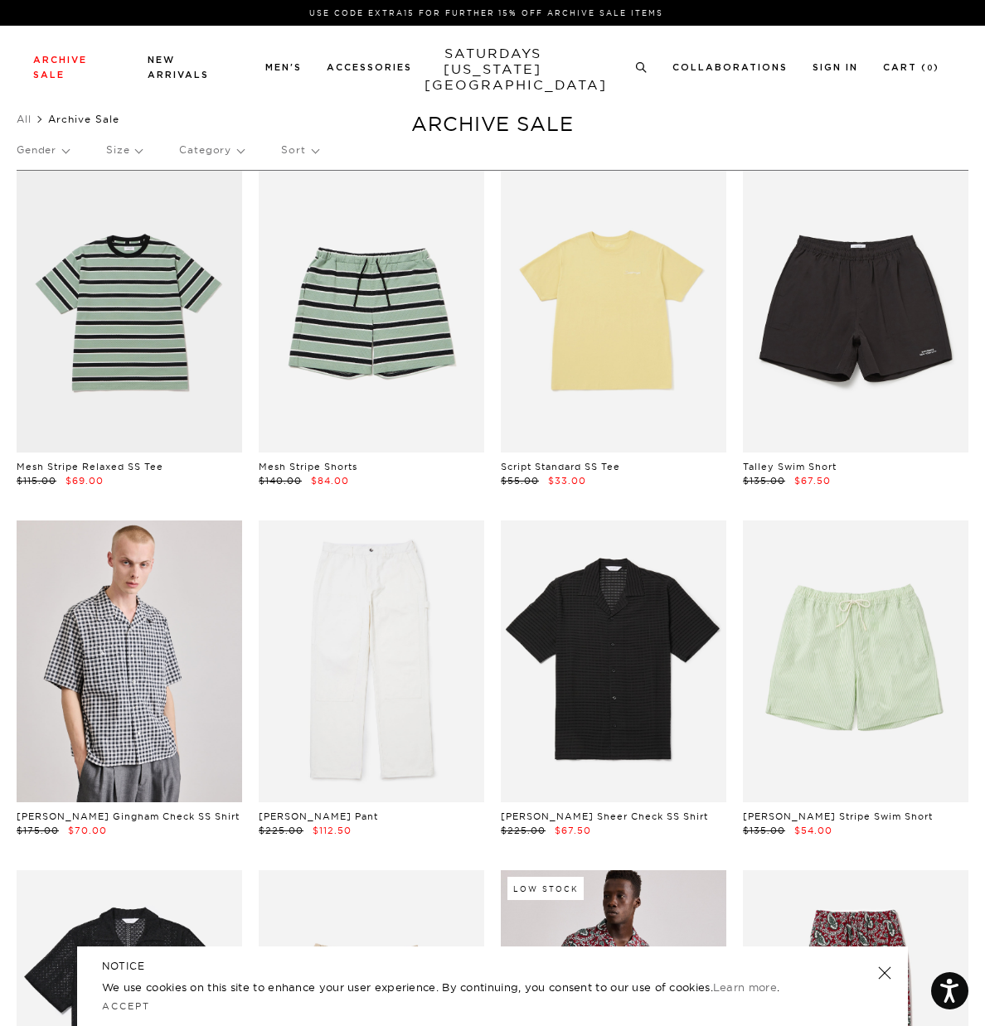
click at [49, 151] on p "Gender" at bounding box center [43, 150] width 52 height 38
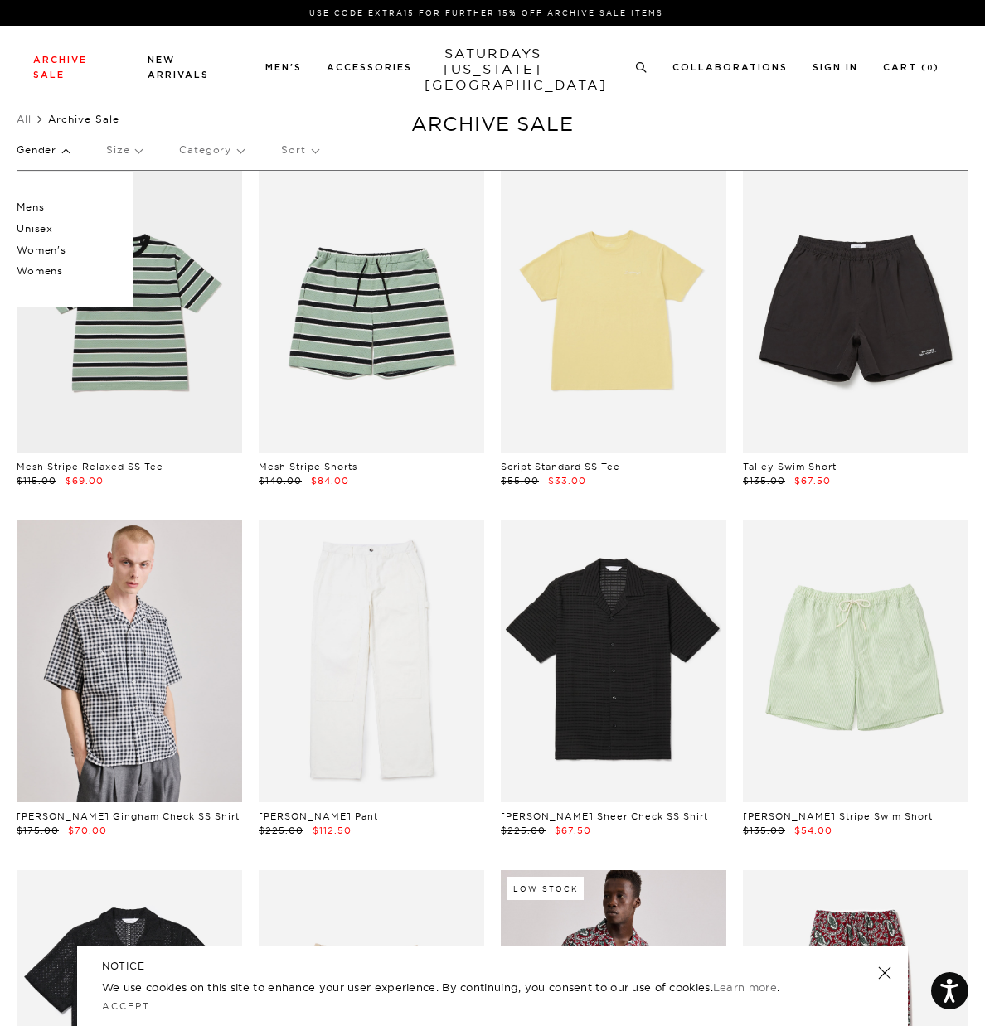
click at [26, 209] on p "Mens" at bounding box center [66, 207] width 99 height 22
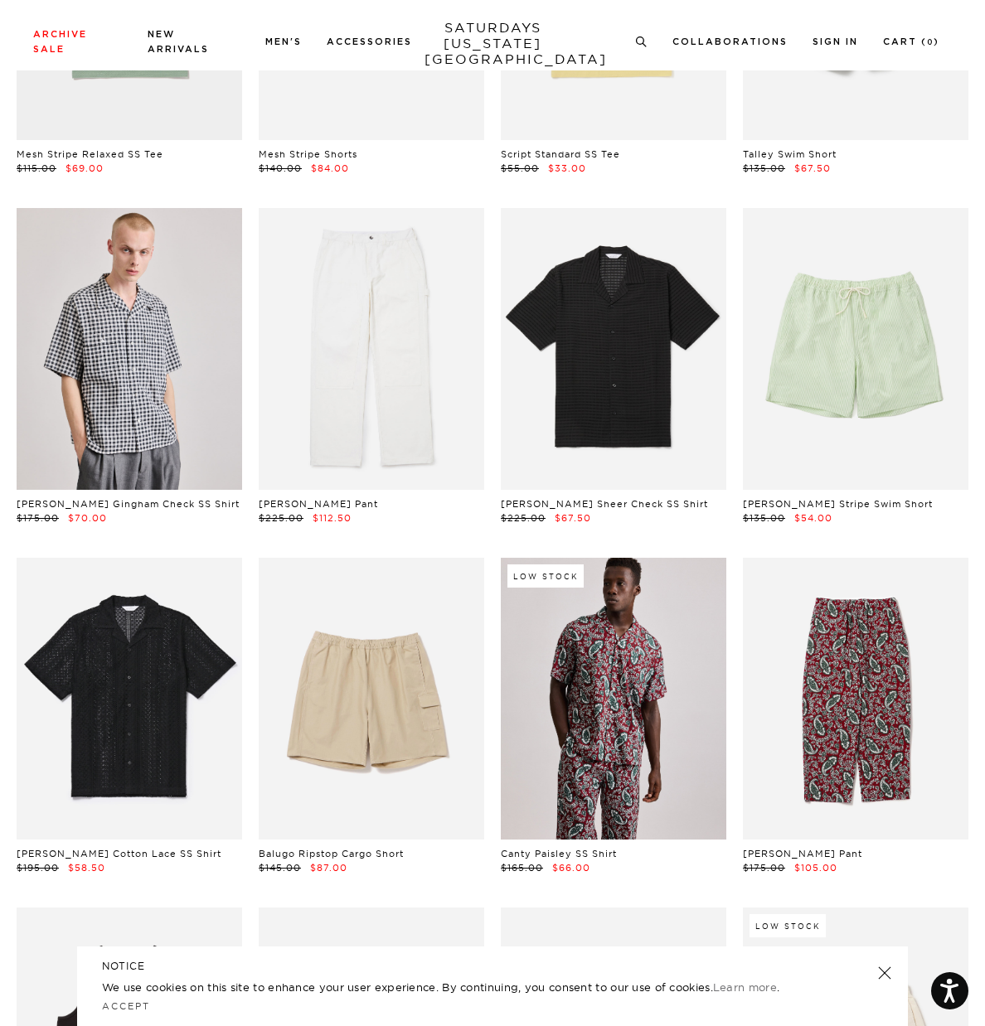
scroll to position [384, 0]
